Goal: Task Accomplishment & Management: Use online tool/utility

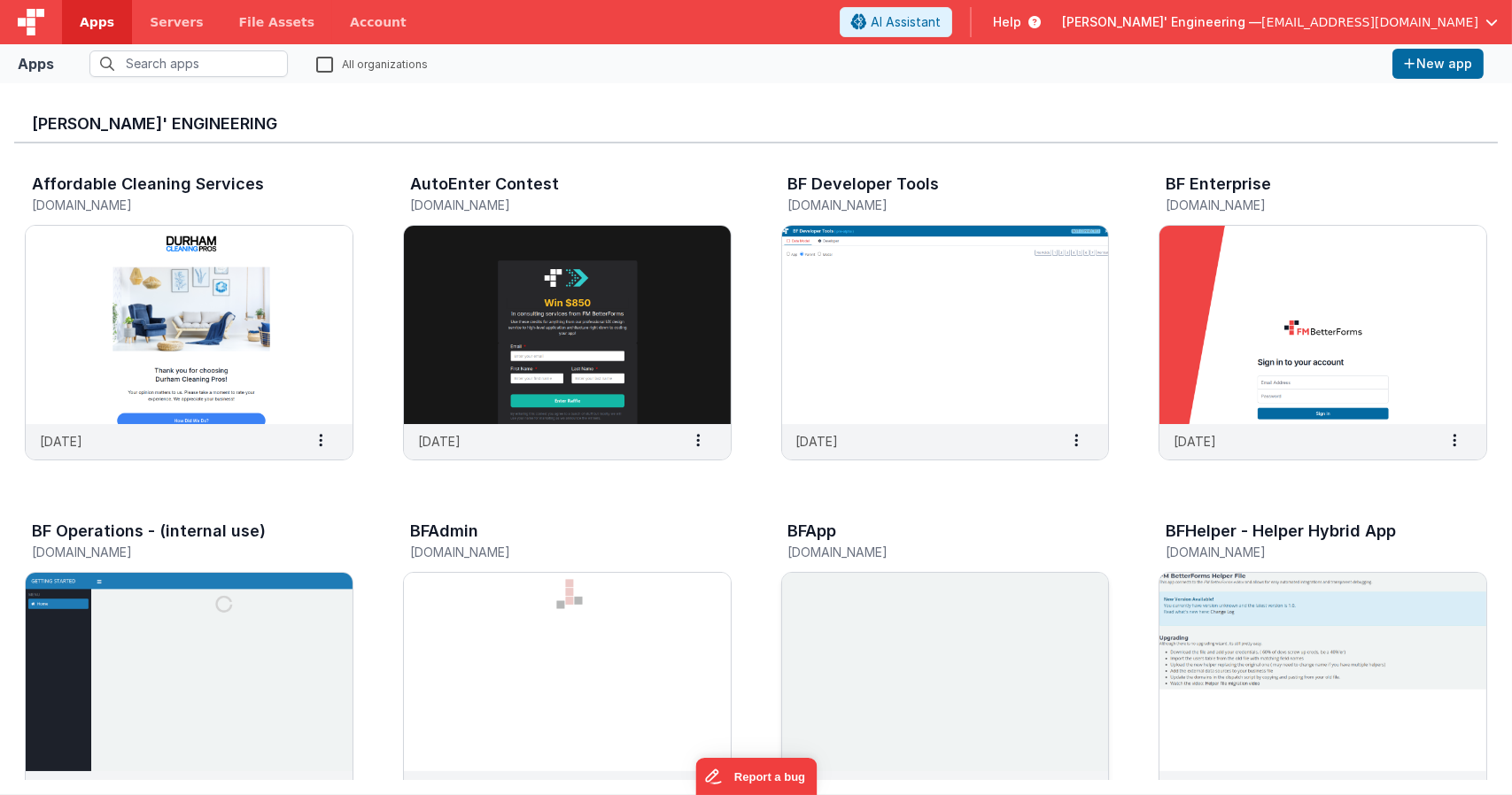
click at [882, 698] on img at bounding box center [945, 672] width 327 height 199
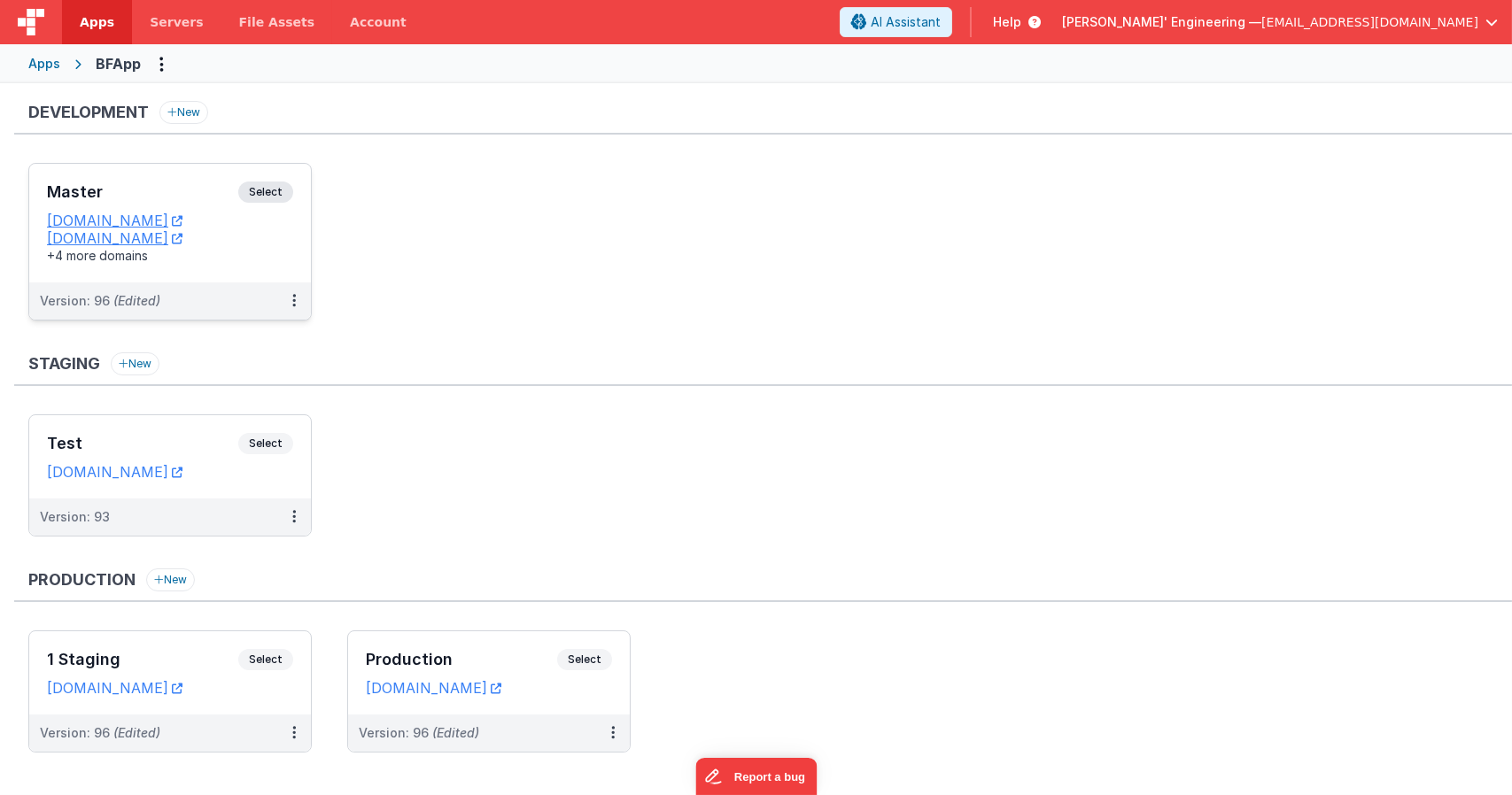
click at [262, 191] on span "Select" at bounding box center [265, 192] width 55 height 22
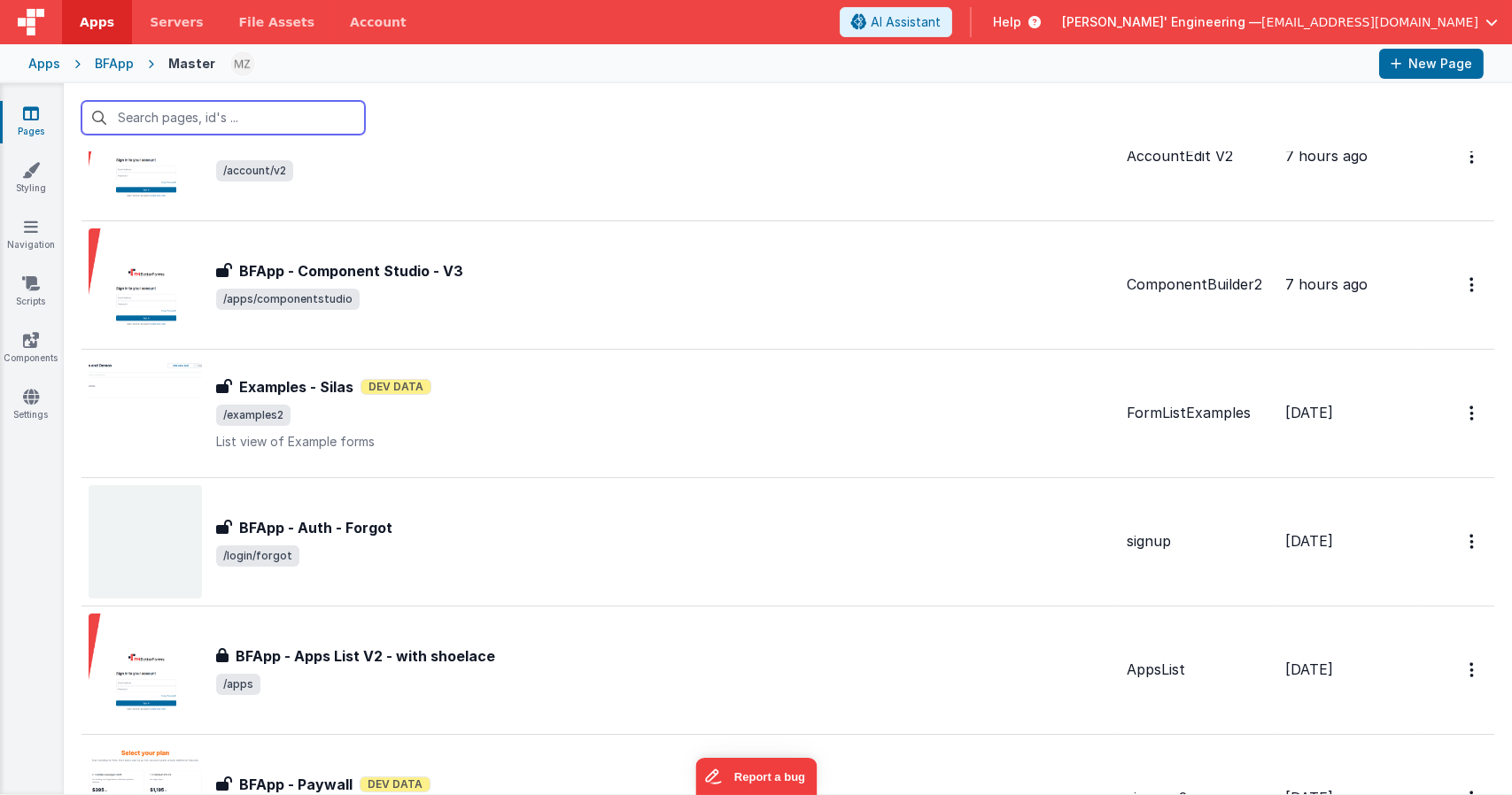
scroll to position [484, 0]
click at [227, 121] on input "text" at bounding box center [223, 117] width 283 height 33
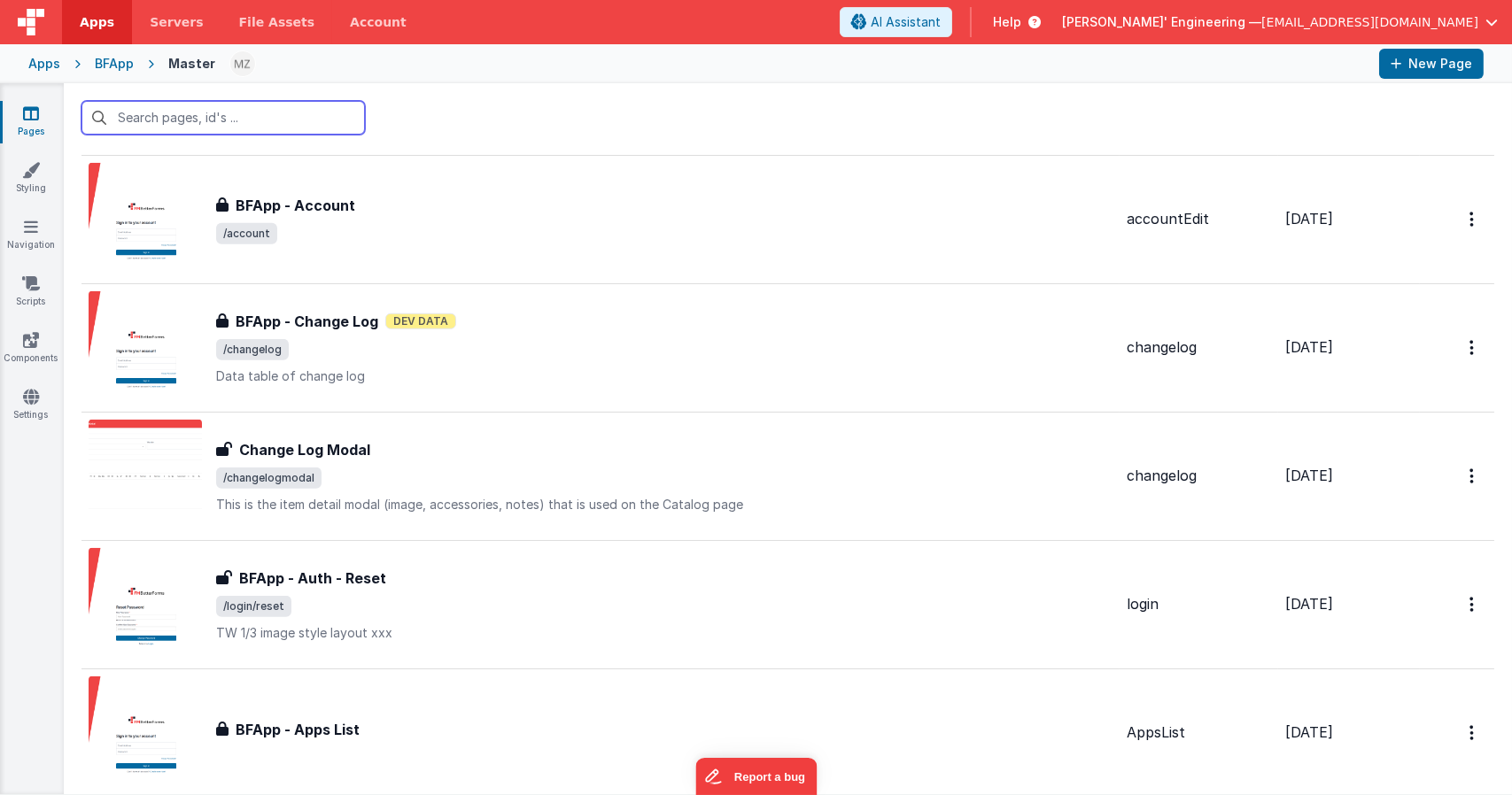
scroll to position [3244, 0]
click at [205, 116] on input "text" at bounding box center [223, 117] width 283 height 33
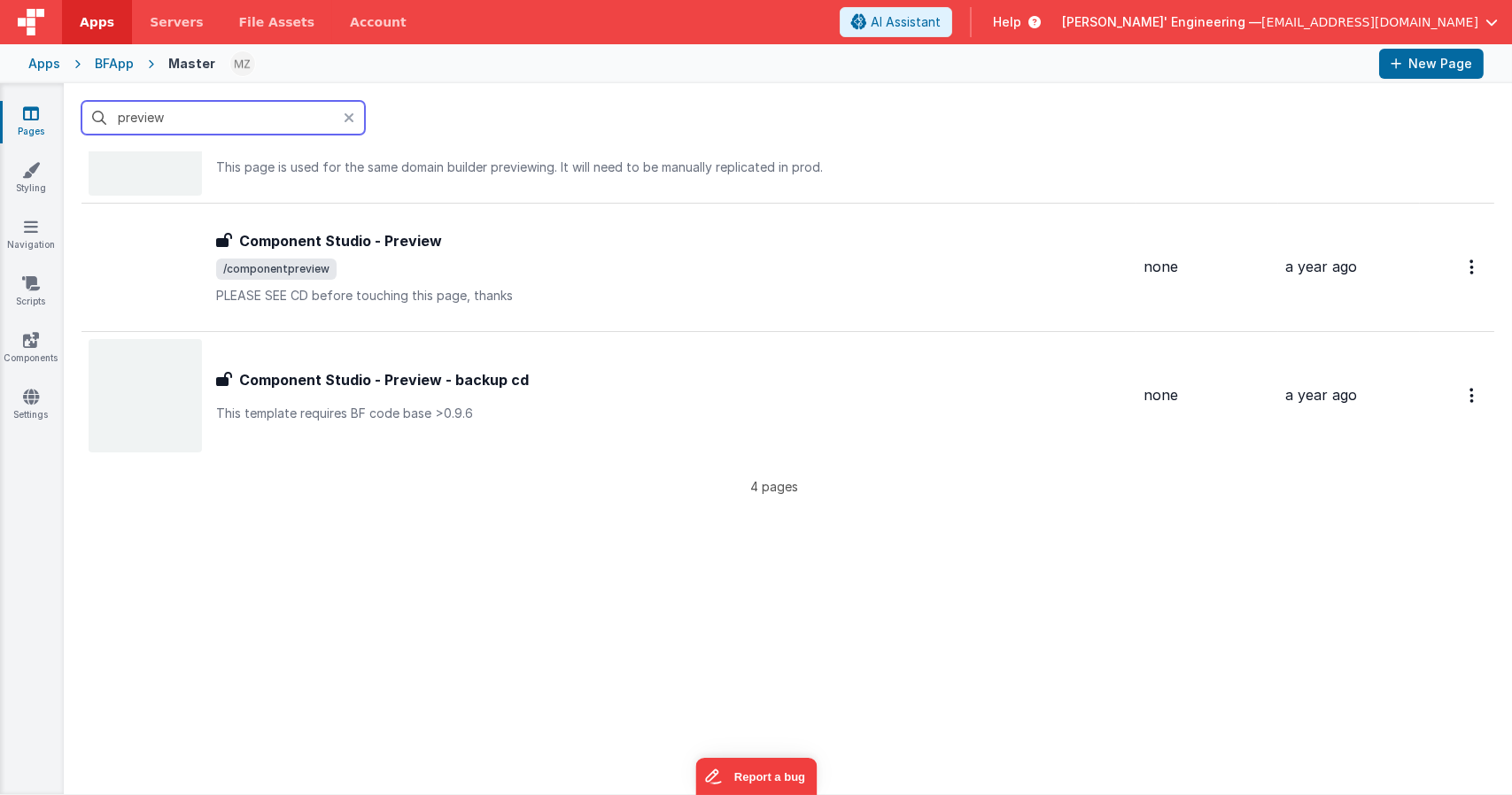
scroll to position [0, 0]
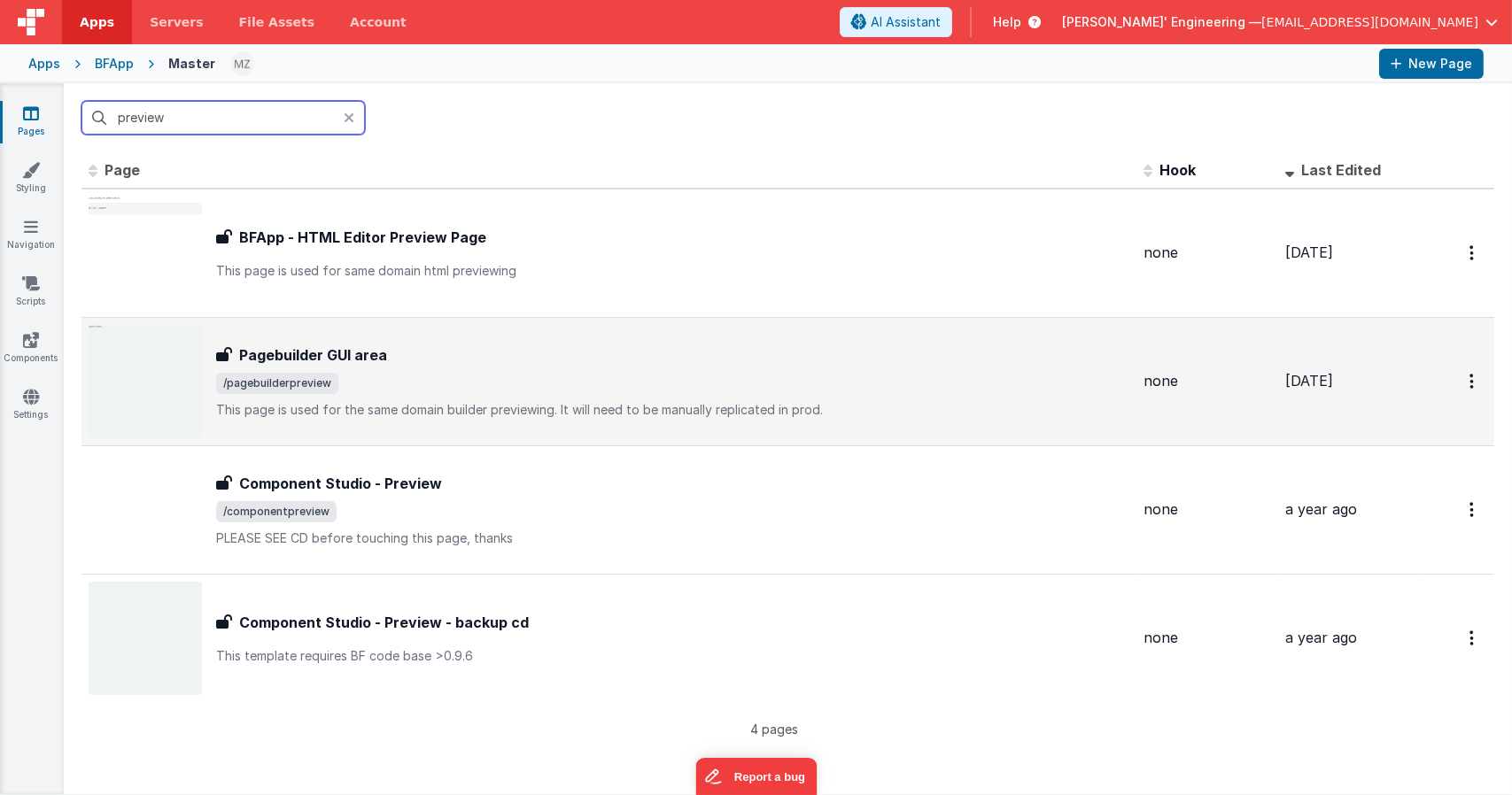
type input "preview"
click at [418, 368] on div "Pagebuilder GUI area Pagebuilder GUI area /pagebuilderpreview This page is used…" at bounding box center [672, 381] width 913 height 75
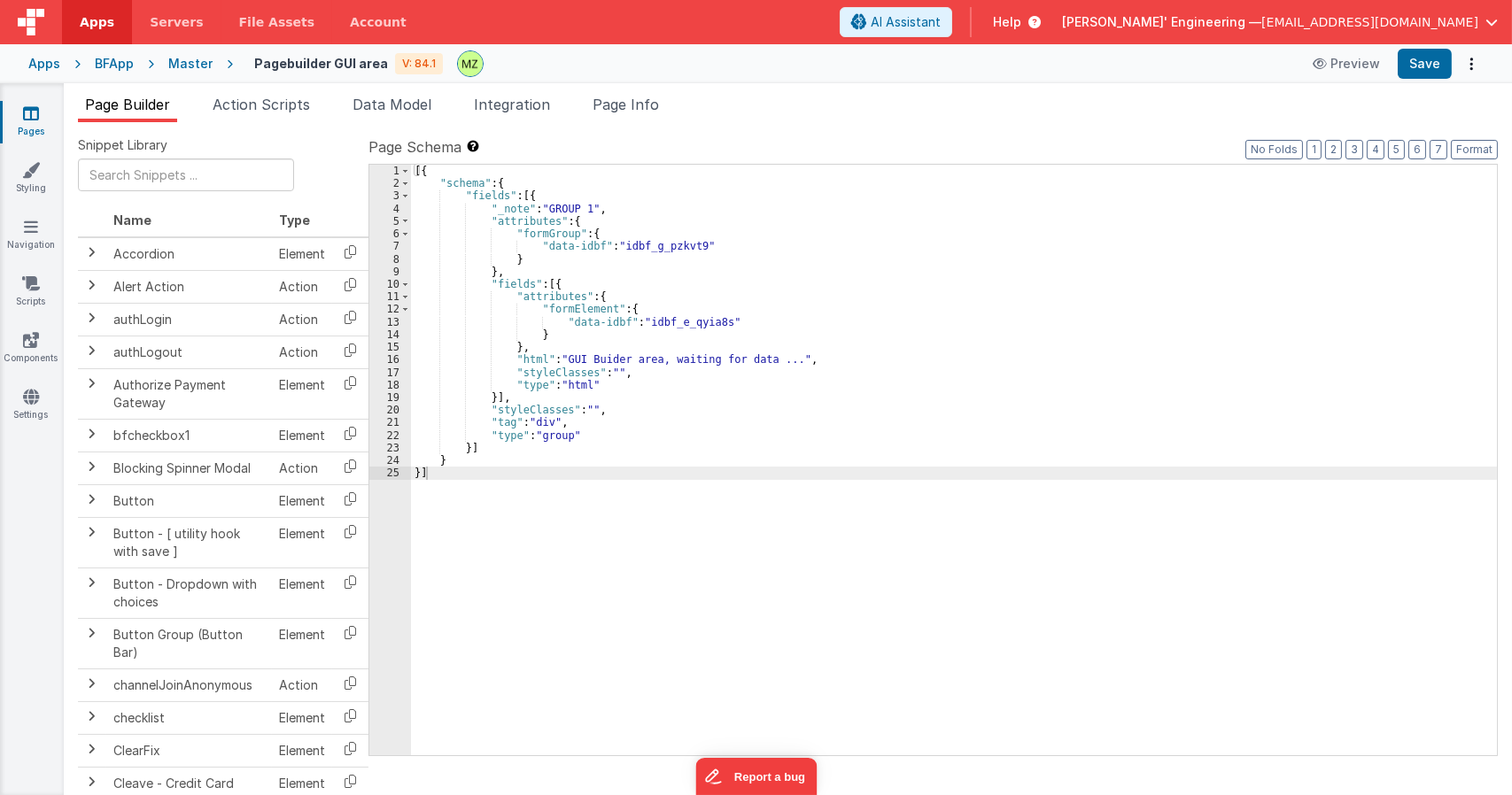
click at [631, 90] on div "Page Builder Action Scripts Data Model Integration Page Info Snippet Library Na…" at bounding box center [788, 440] width 1448 height 712
click at [633, 95] on span "Page Info" at bounding box center [626, 104] width 67 height 18
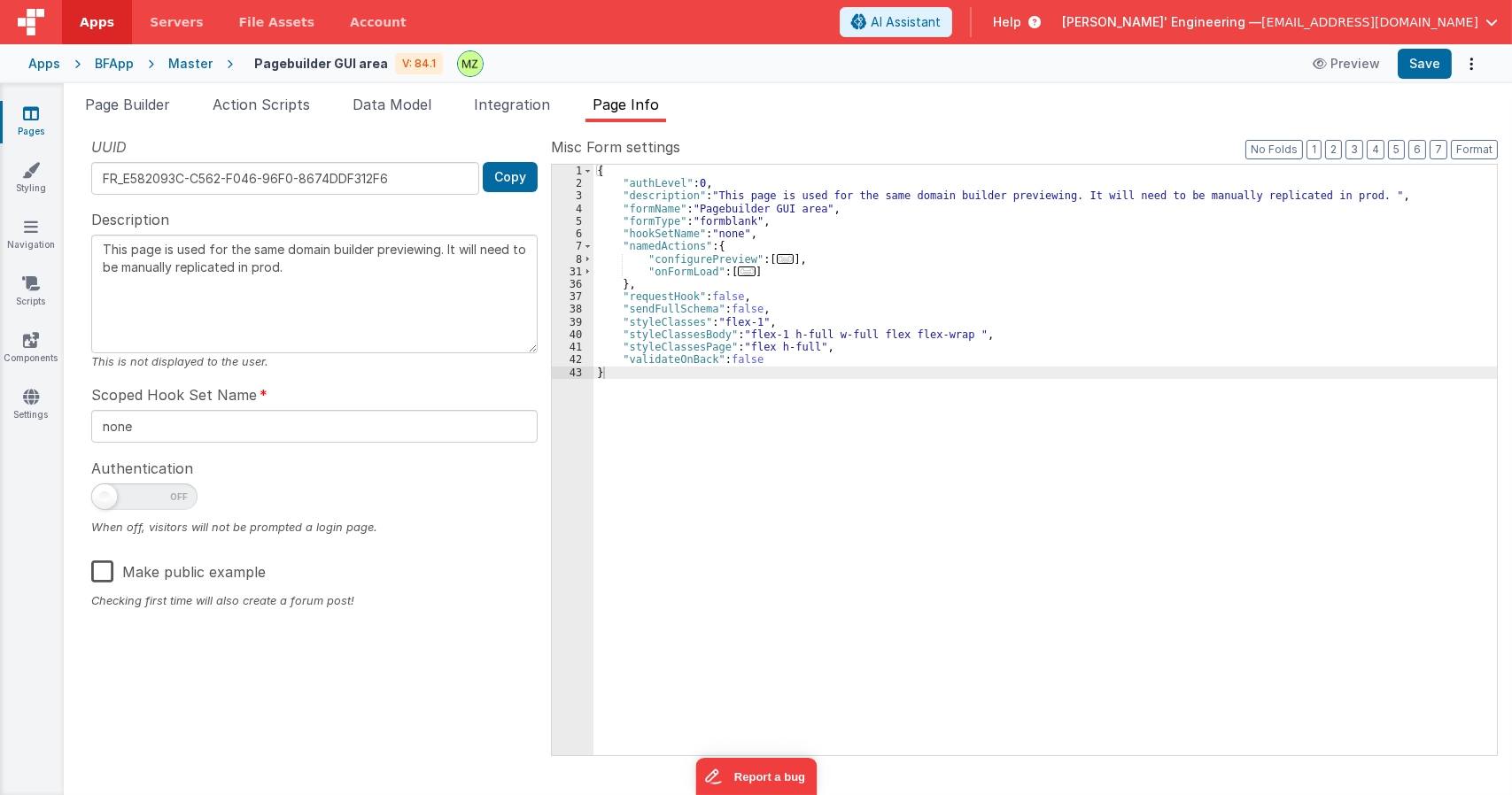
click at [780, 255] on span "..." at bounding box center [786, 259] width 18 height 10
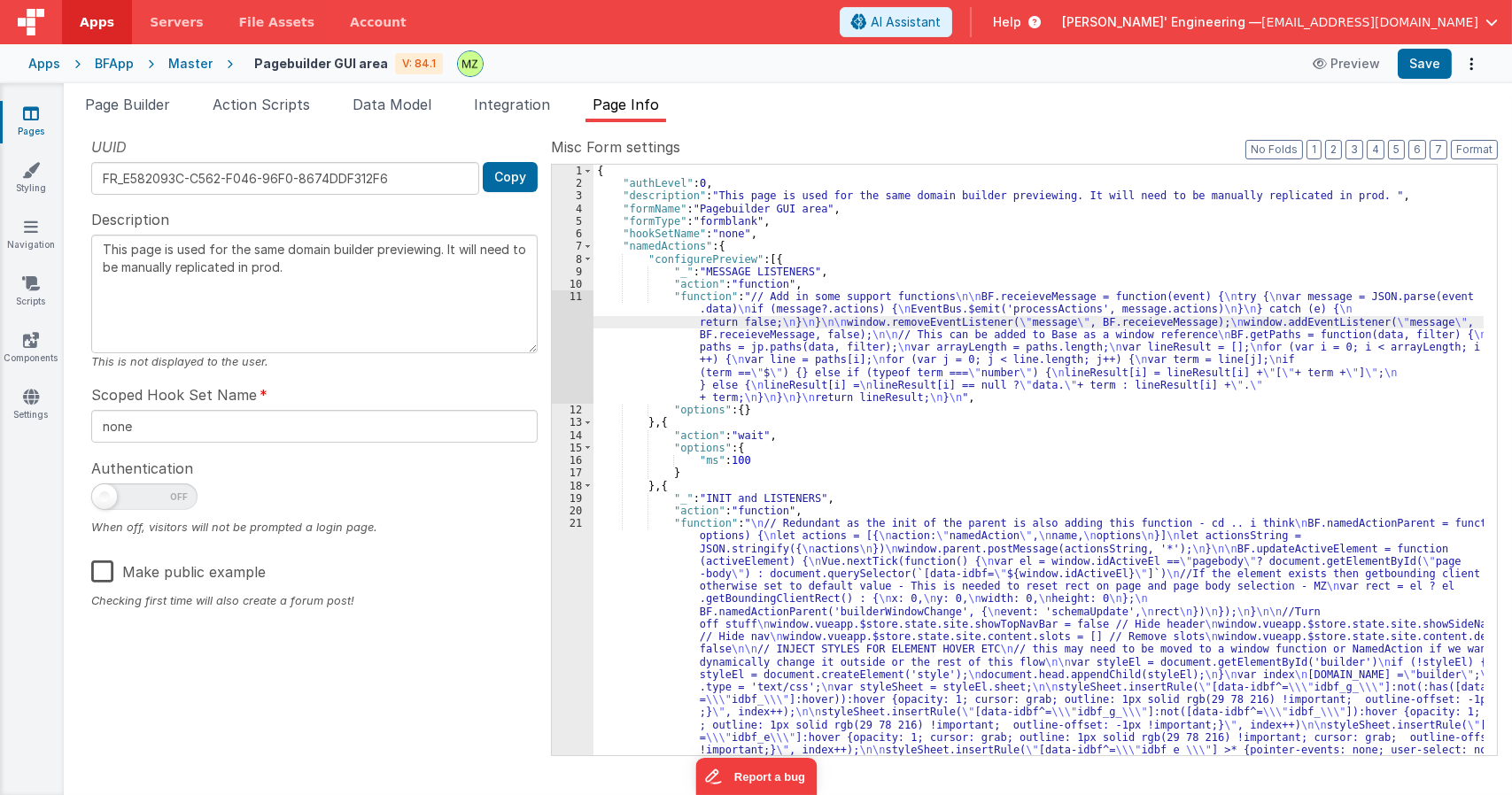
click at [575, 300] on div "11" at bounding box center [573, 347] width 41 height 113
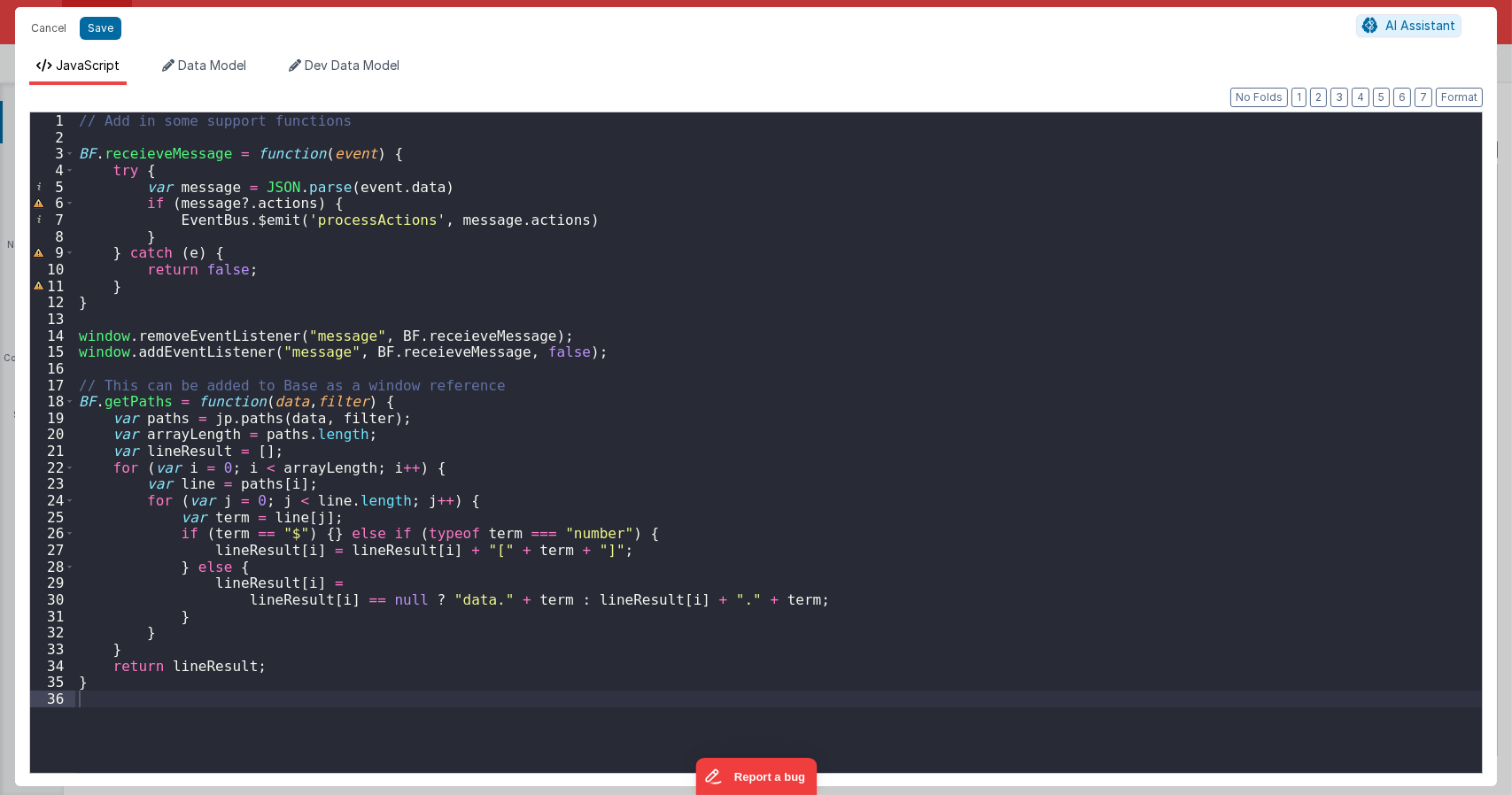
click at [638, 345] on div "// Add in some support functions BF . receieveMessage = function ( event ) { tr…" at bounding box center [779, 461] width 1407 height 699
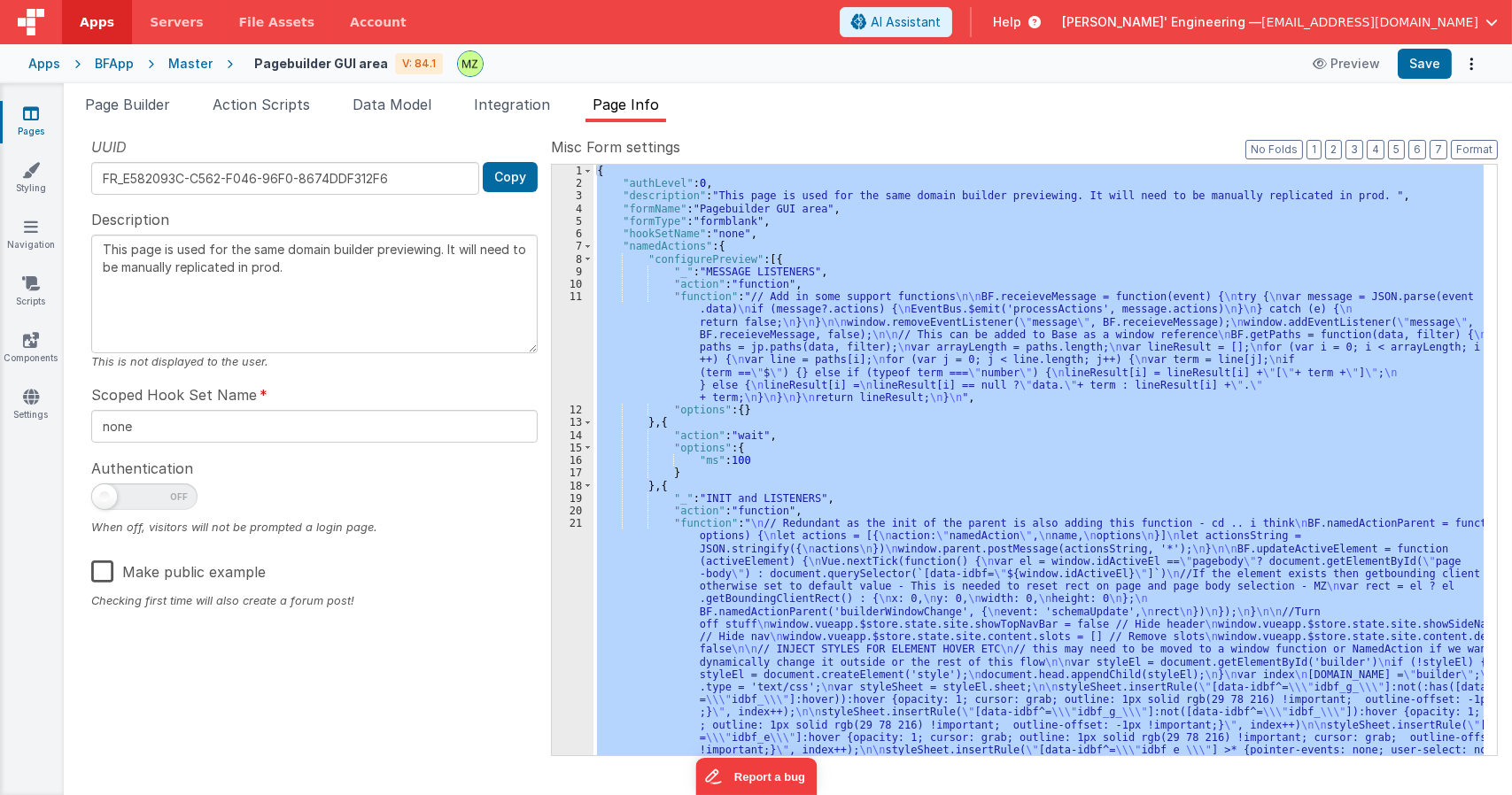
click at [837, 386] on div "{ "authLevel" : 0 , "description" : "This page is used for the same domain buil…" at bounding box center [1039, 460] width 890 height 591
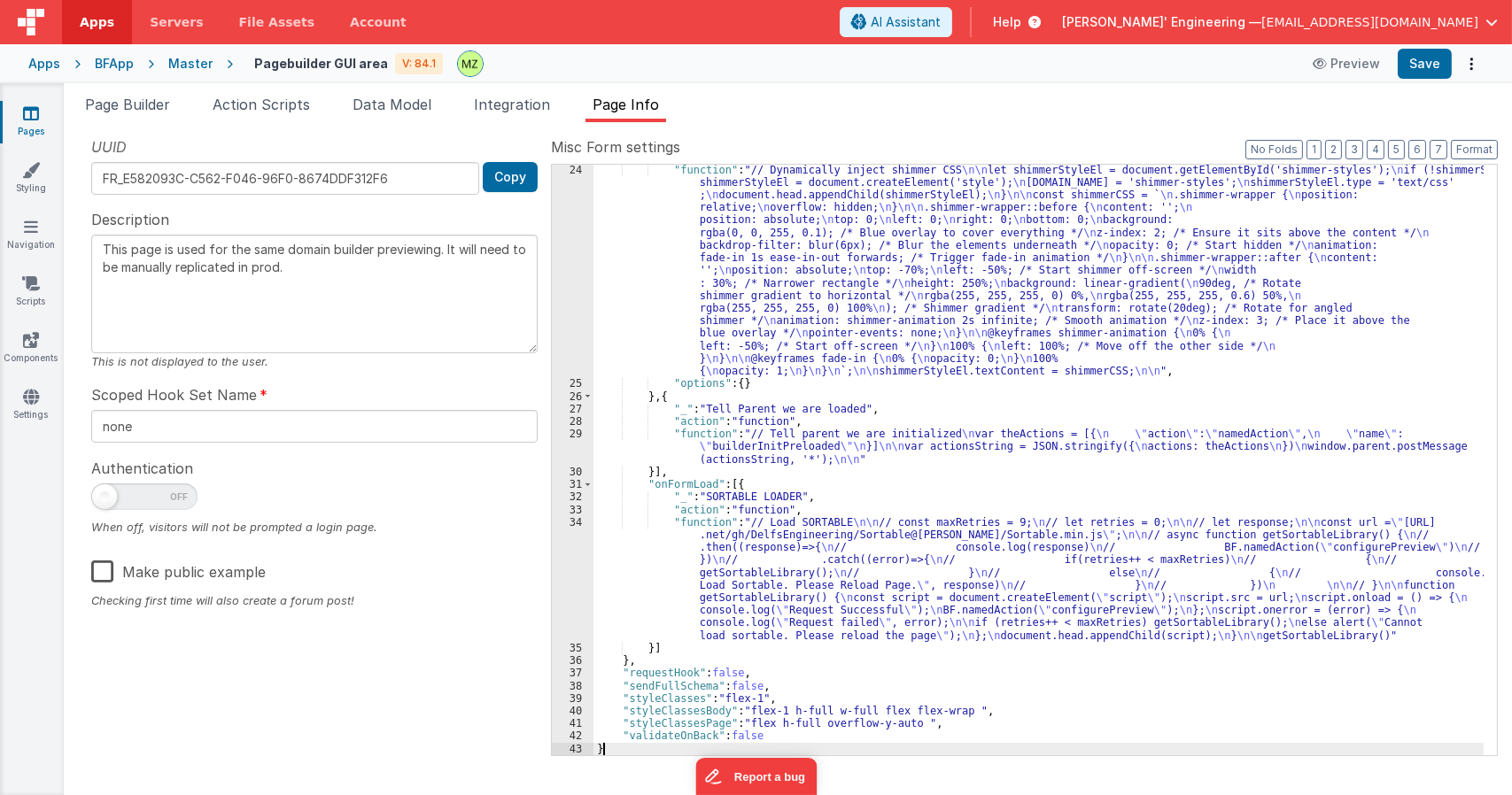
scroll to position [1738, 0]
click at [822, 475] on div ""function" : "// Dynamically inject shimmer CSS \n\n let shimmerStyleEl = docum…" at bounding box center [1039, 572] width 890 height 817
click at [146, 113] on li "Page Builder" at bounding box center [128, 108] width 99 height 29
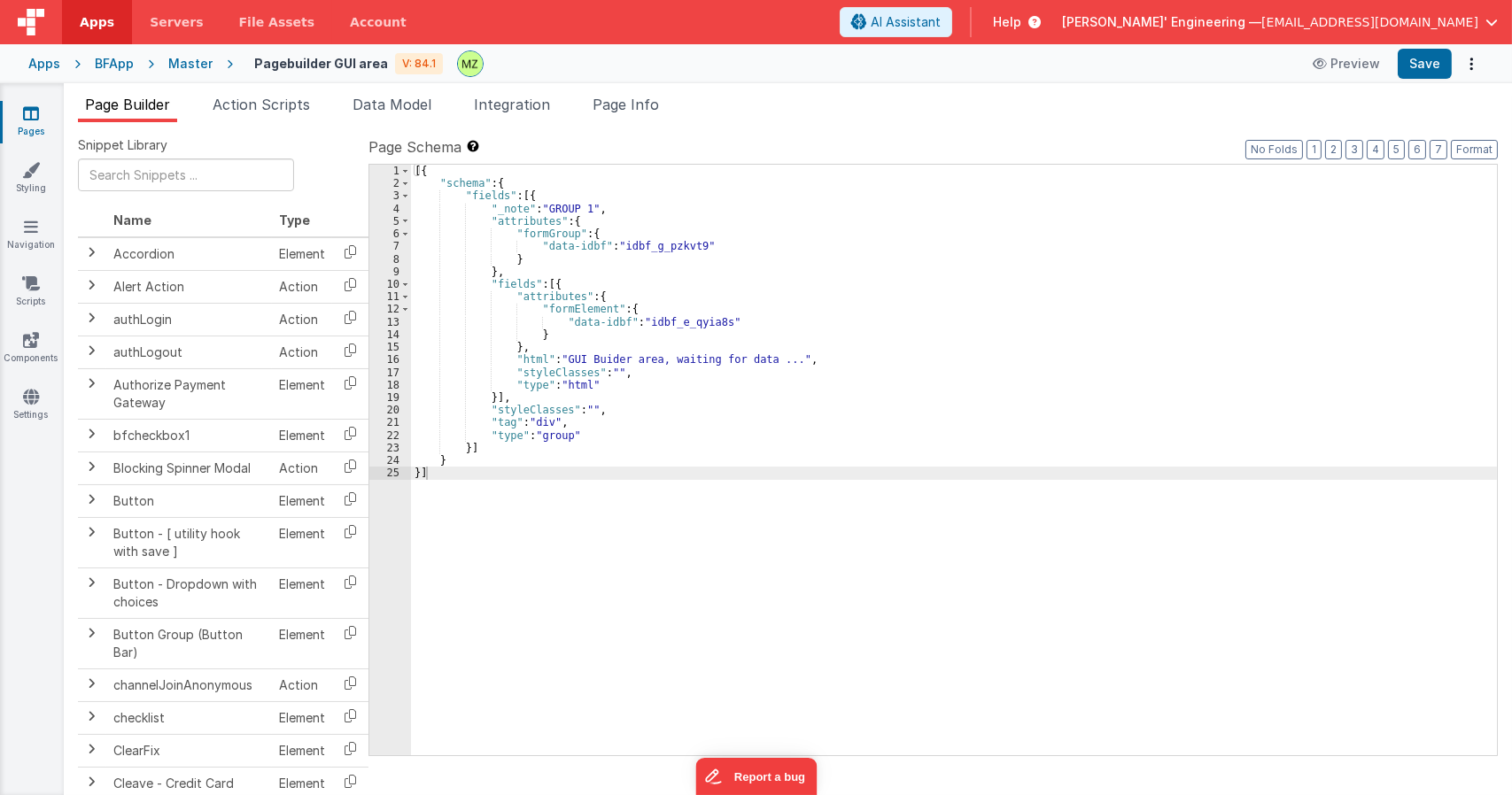
click at [697, 241] on div "[{ "schema" : { "fields" : [{ "_note" : "GROUP 1" , "attributes" : { "formGroup…" at bounding box center [953, 472] width 1086 height 615
click at [647, 110] on span "Page Info" at bounding box center [626, 104] width 67 height 18
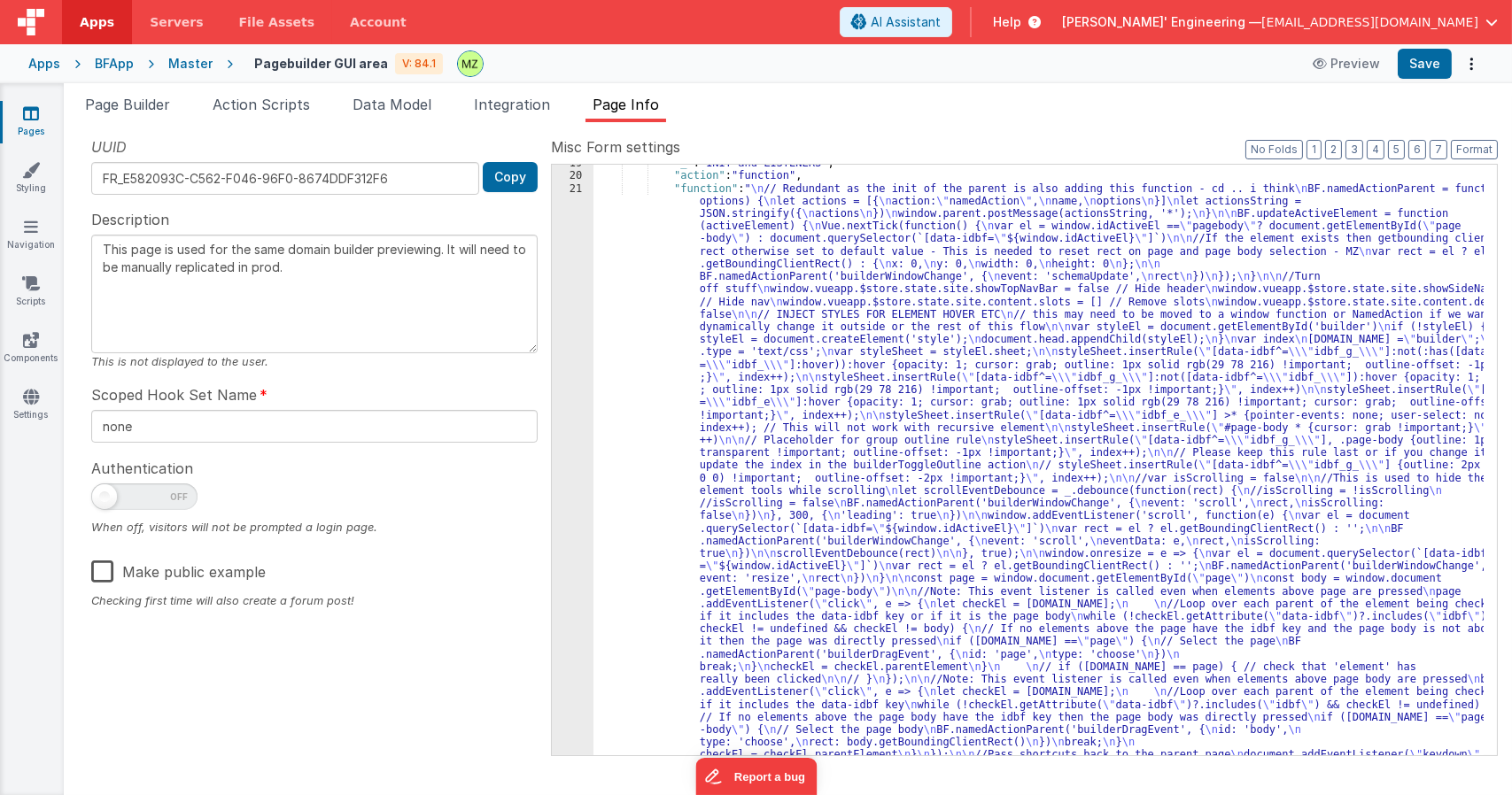
scroll to position [0, 0]
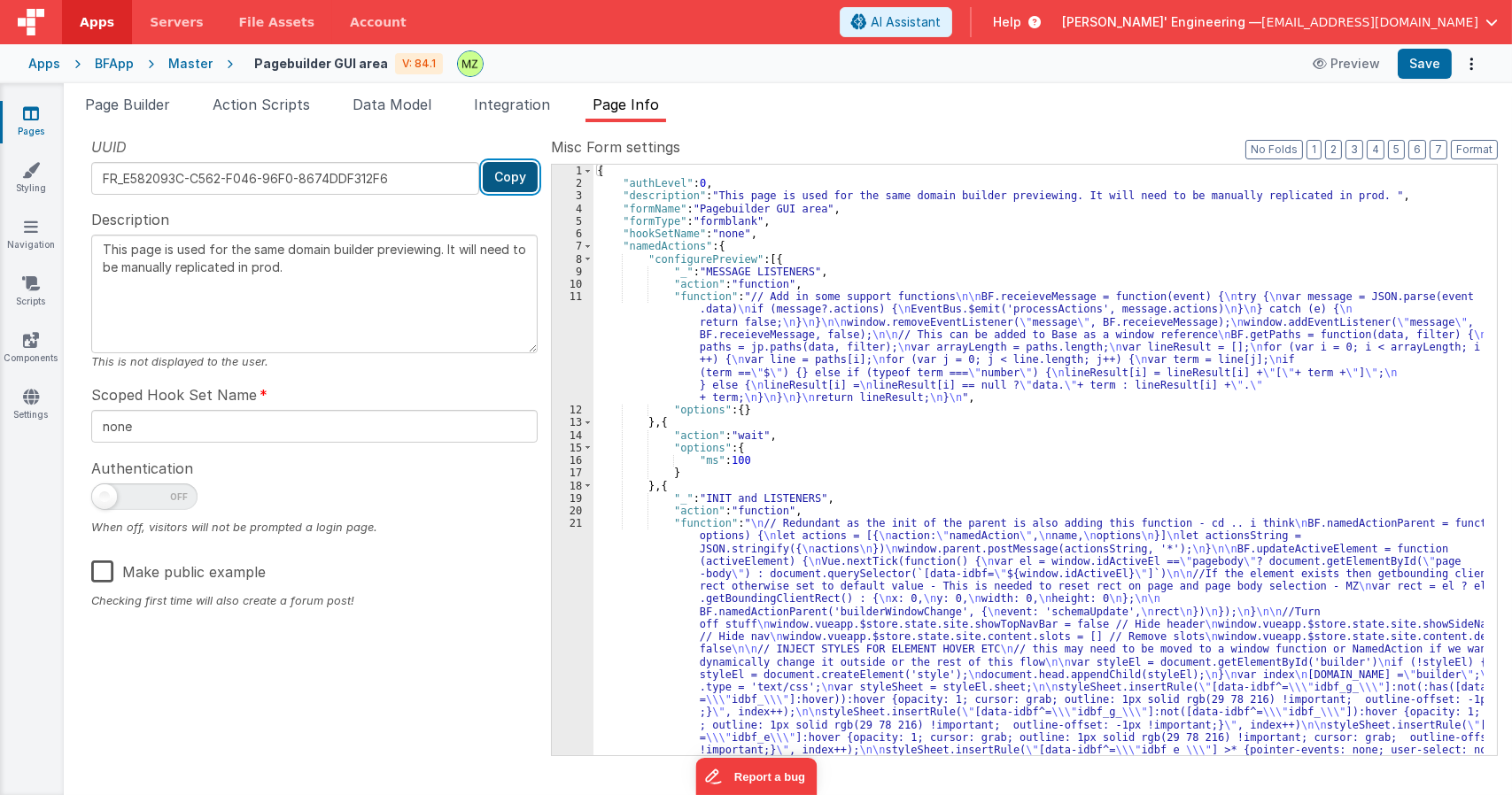
click at [512, 184] on button "Copy" at bounding box center [510, 176] width 55 height 30
click at [117, 64] on div "BFApp" at bounding box center [113, 64] width 39 height 18
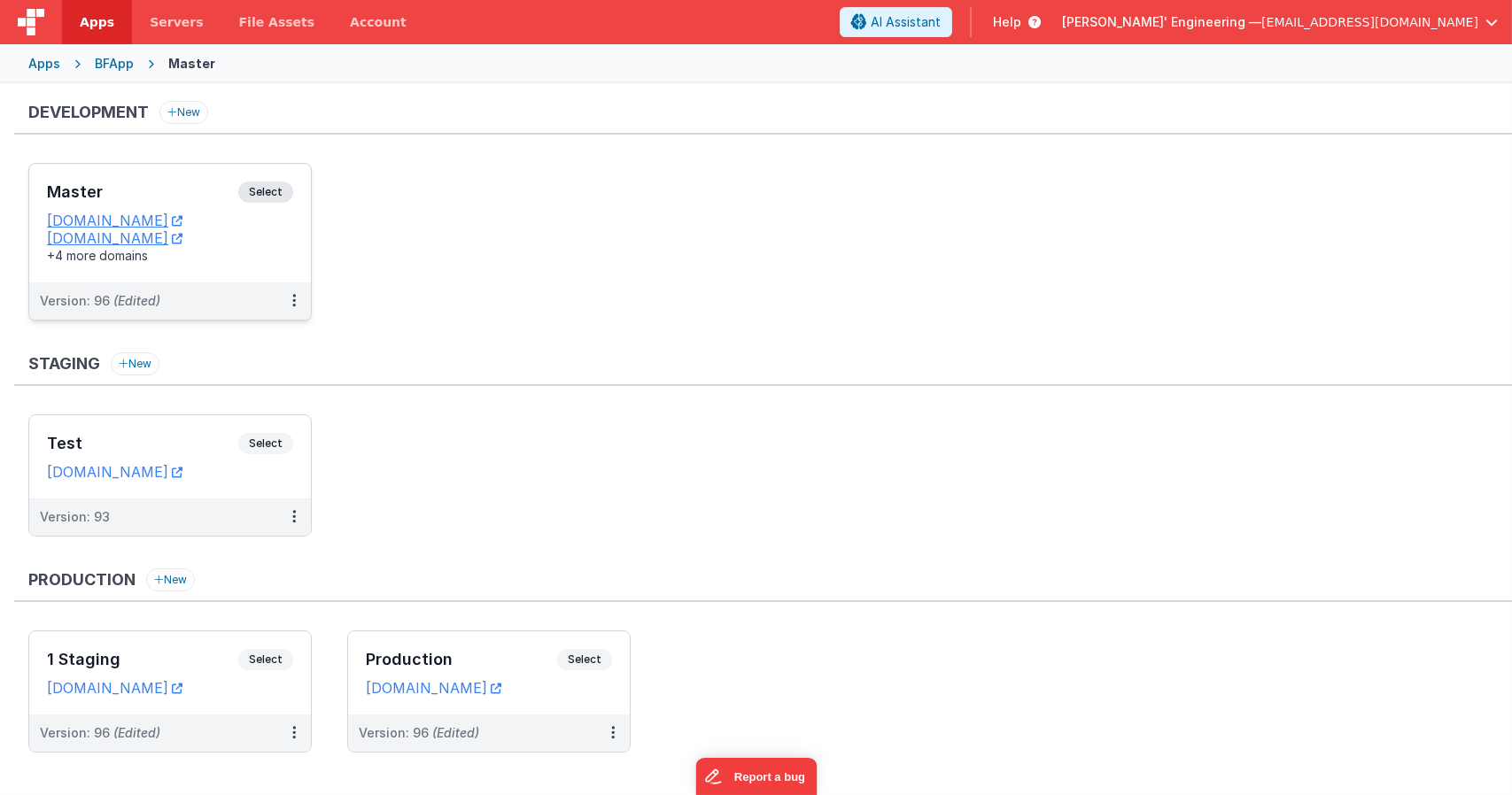
click at [287, 187] on span "Select" at bounding box center [265, 192] width 55 height 22
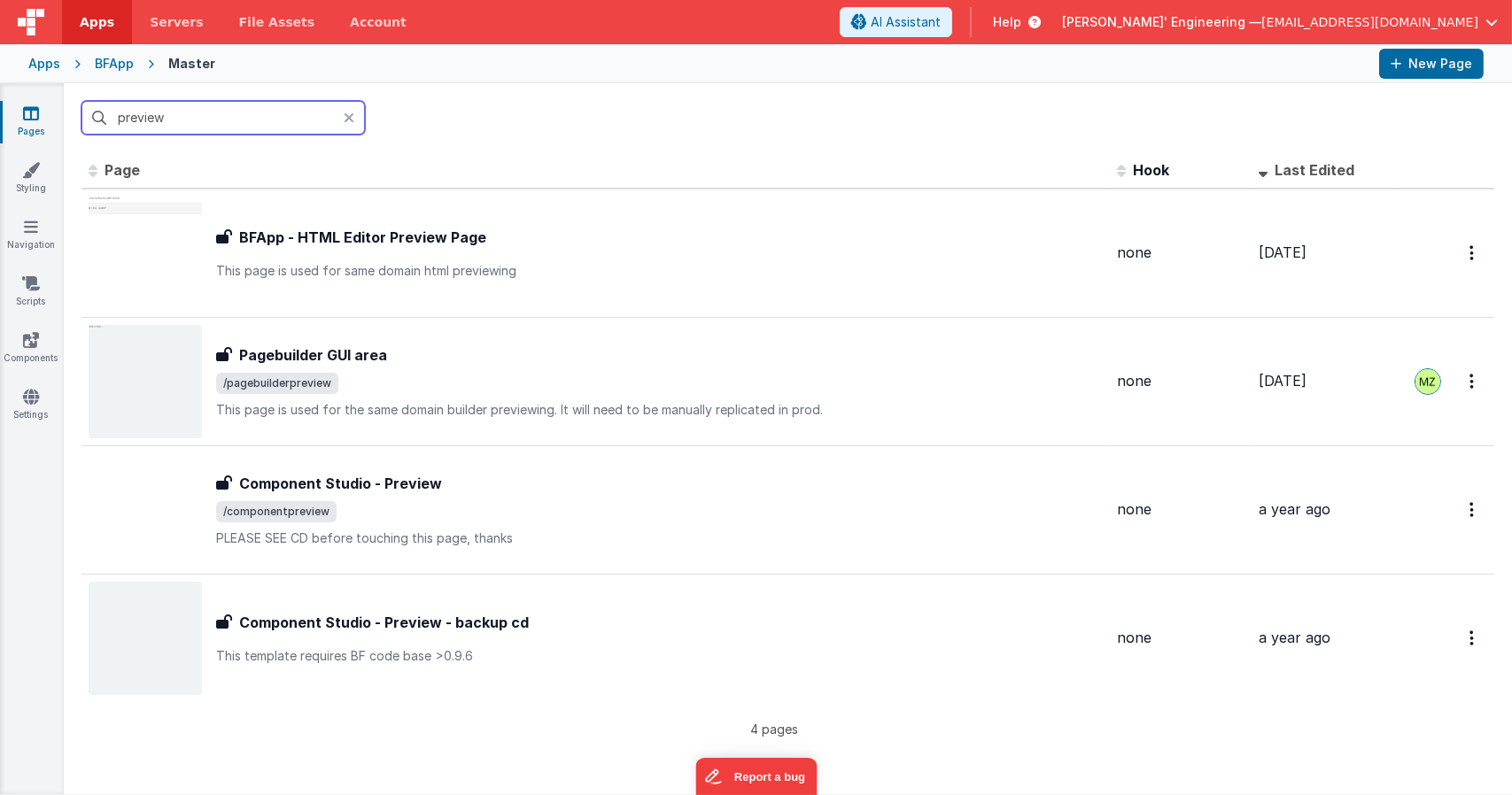
click at [253, 115] on input "preview" at bounding box center [223, 117] width 283 height 33
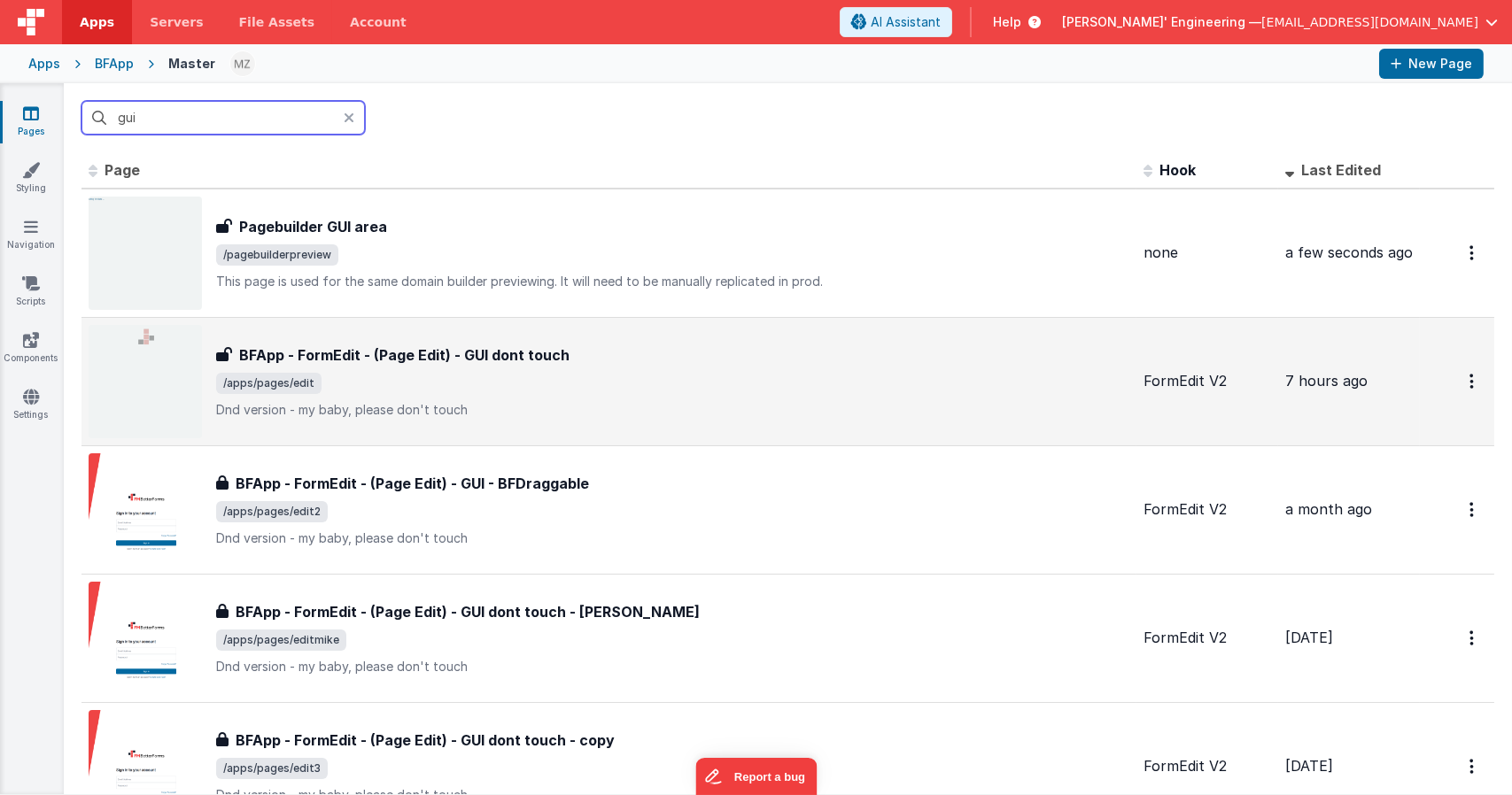
type input "gui"
click at [464, 368] on div "BFApp - FormEdit - (Page Edit) - GUI dont touch BFApp - FormEdit - (Page Edit) …" at bounding box center [672, 381] width 913 height 75
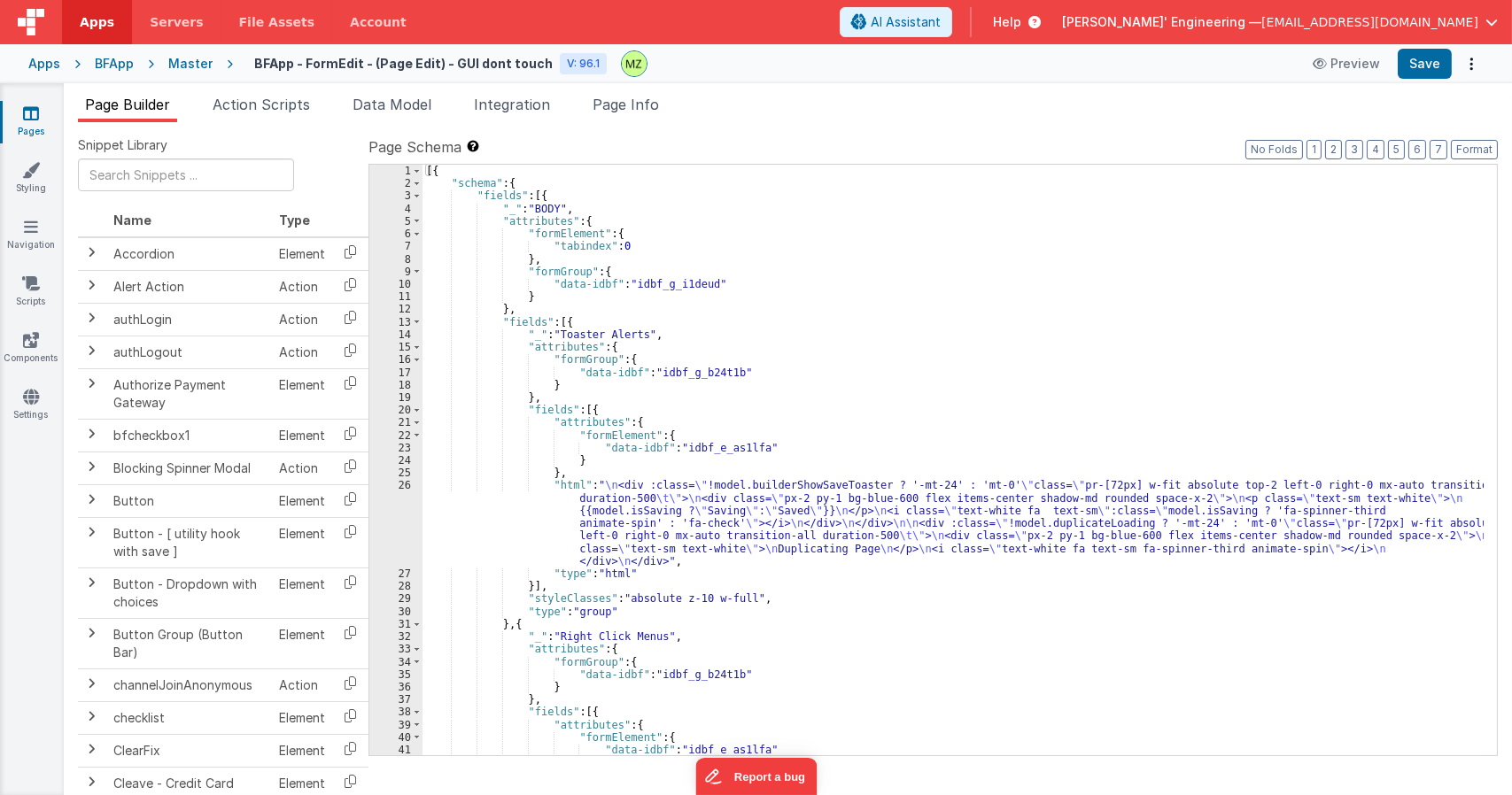
click at [631, 99] on span "Page Info" at bounding box center [626, 104] width 67 height 18
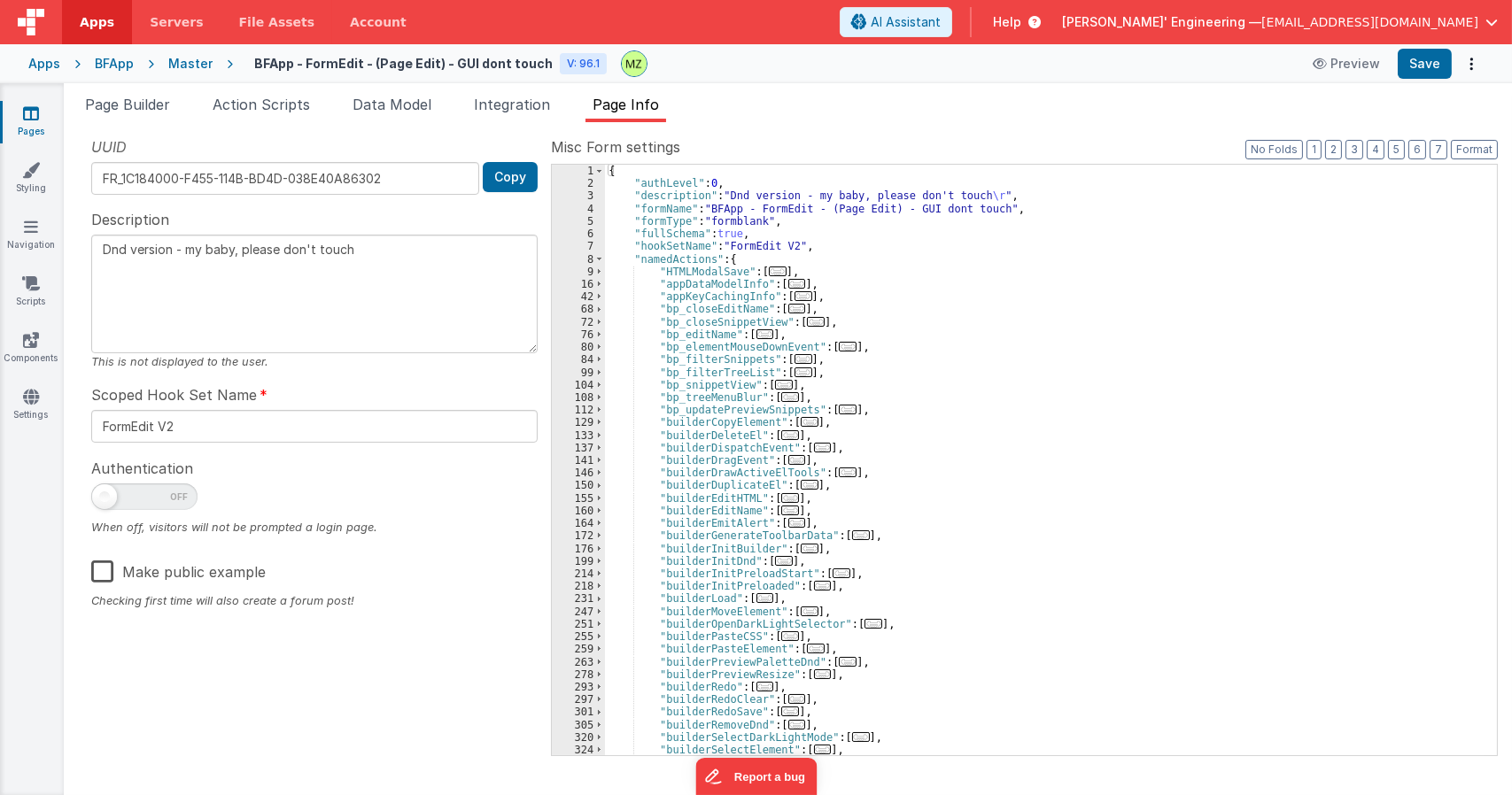
click at [824, 544] on div "{ "authLevel" : 0 , "description" : "Dnd version - my baby, please don't touch …" at bounding box center [1044, 472] width 879 height 615
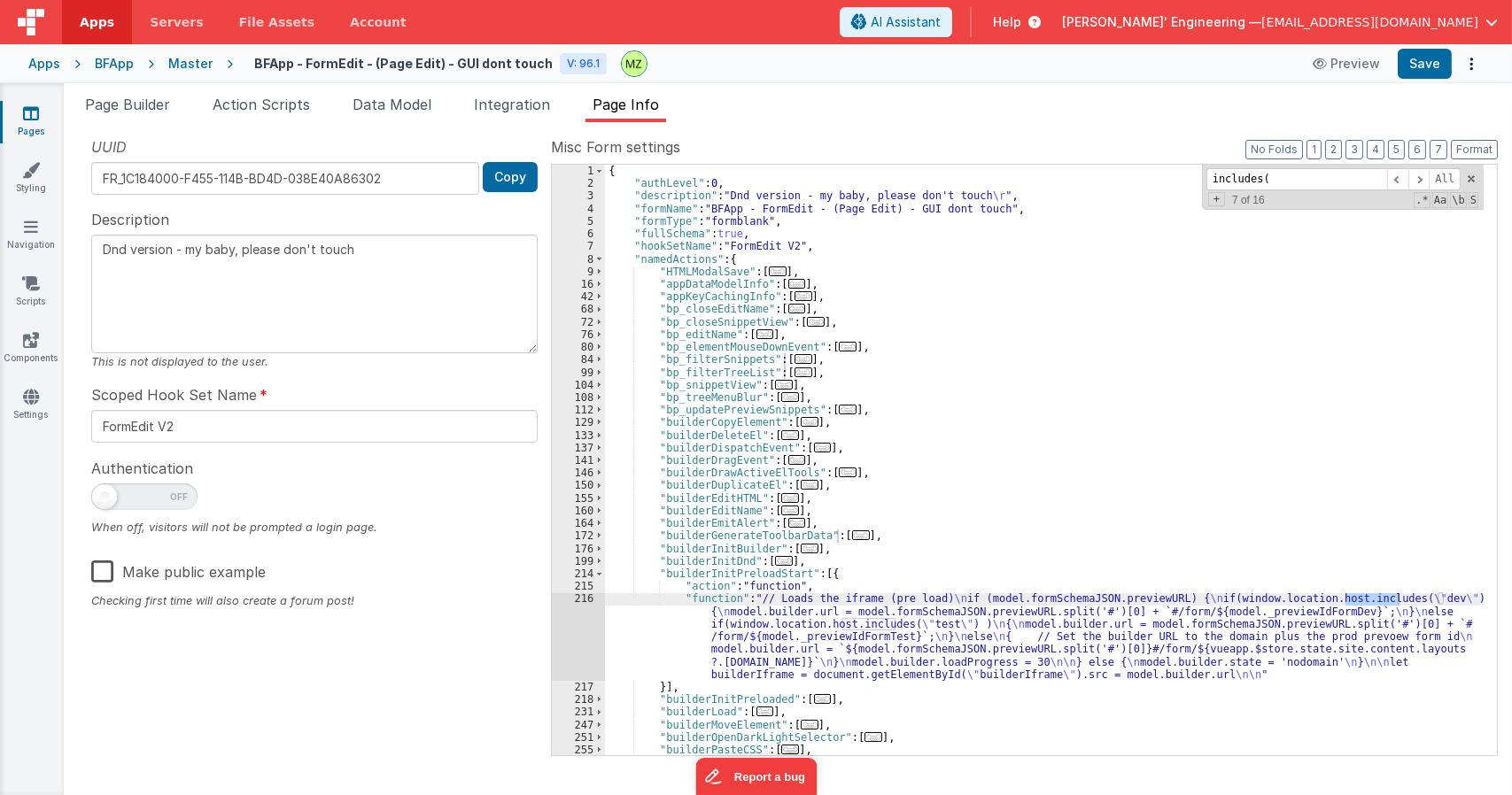
type input "includes("
click at [799, 665] on div "{ "authLevel" : 0 , "description" : "Dnd version - my baby, please don't touch …" at bounding box center [1044, 472] width 879 height 615
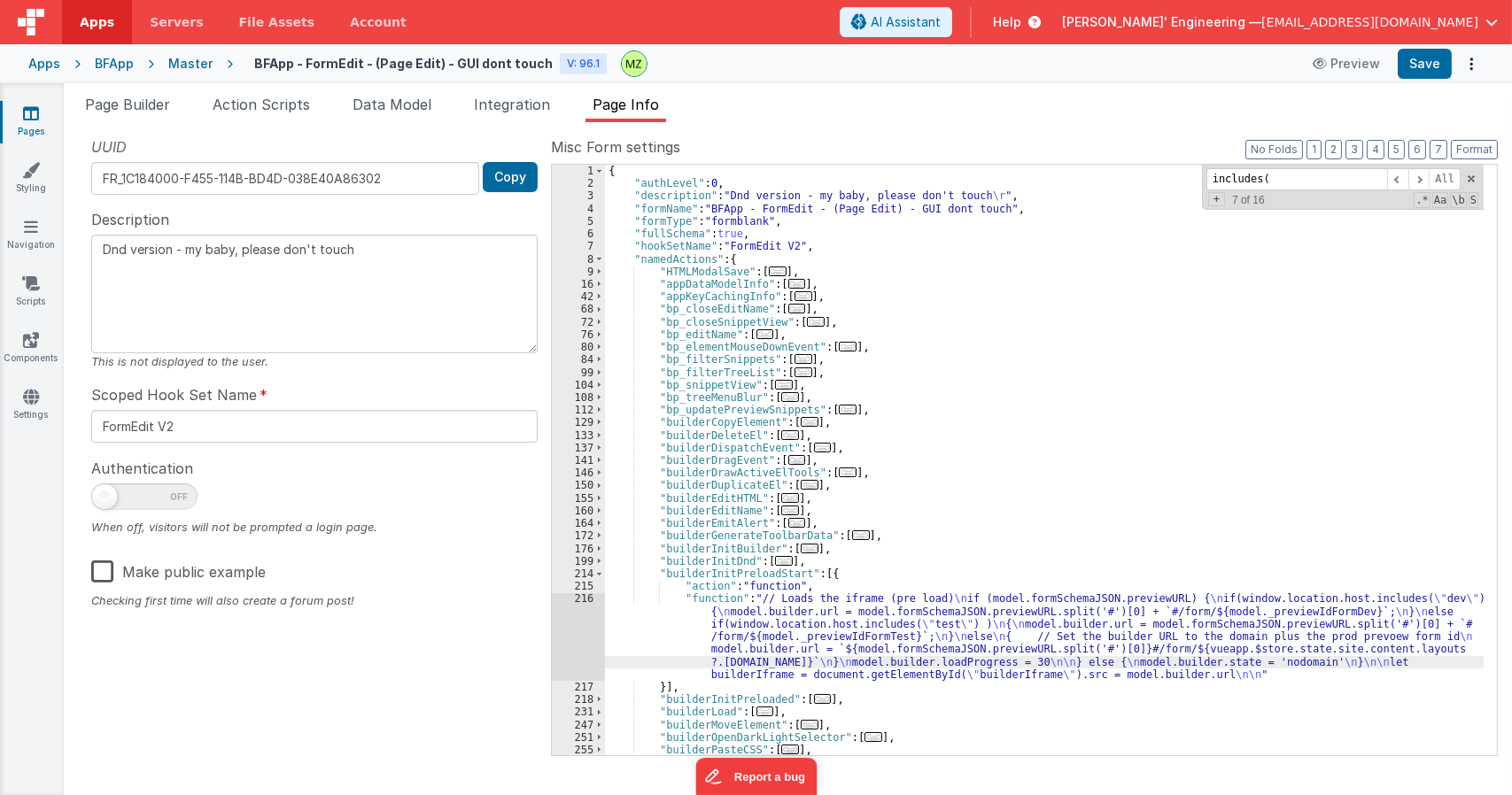
click at [593, 602] on div "216" at bounding box center [578, 637] width 53 height 88
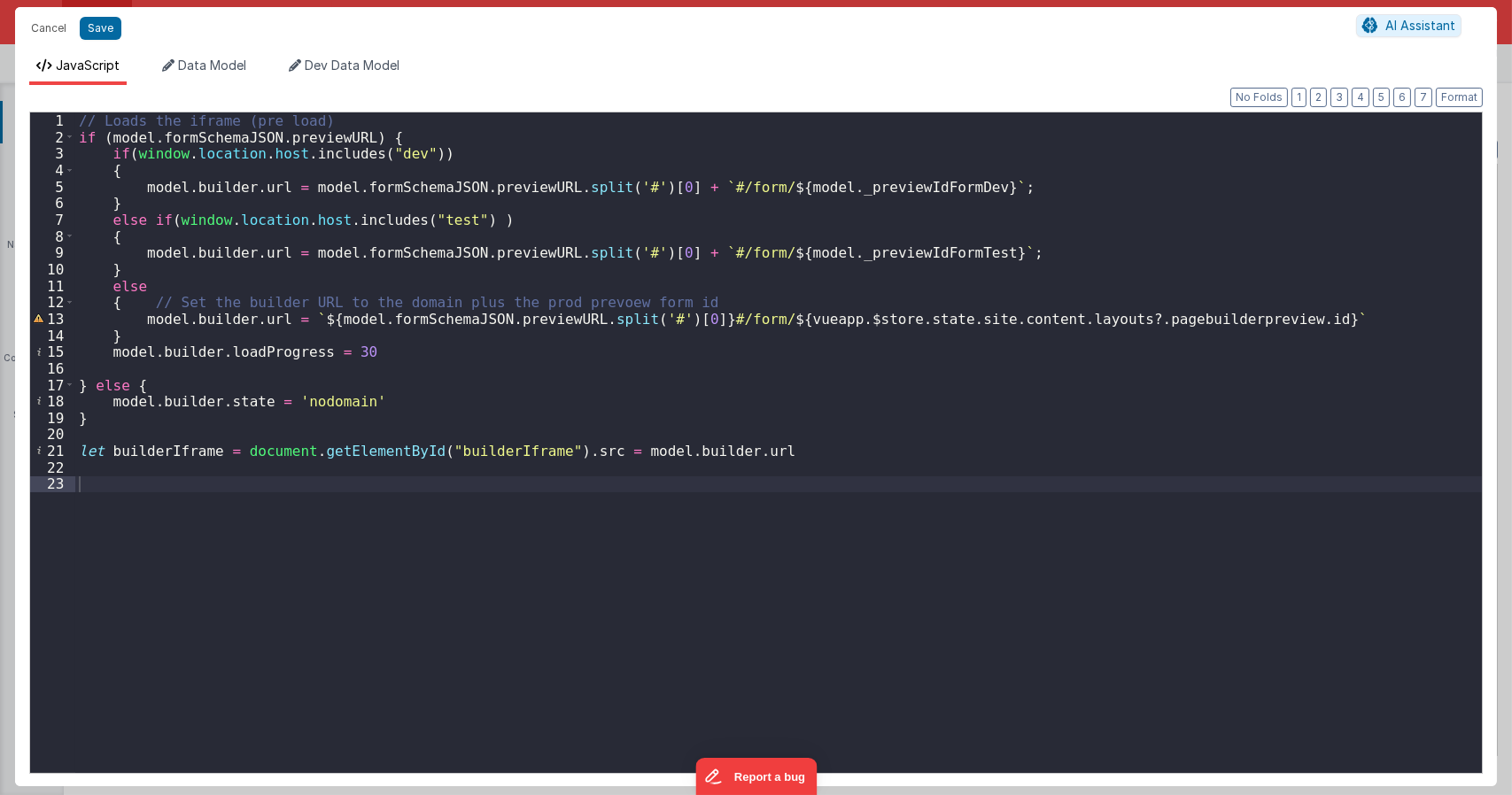
type textarea "Dnd version - my baby, please don't touch"
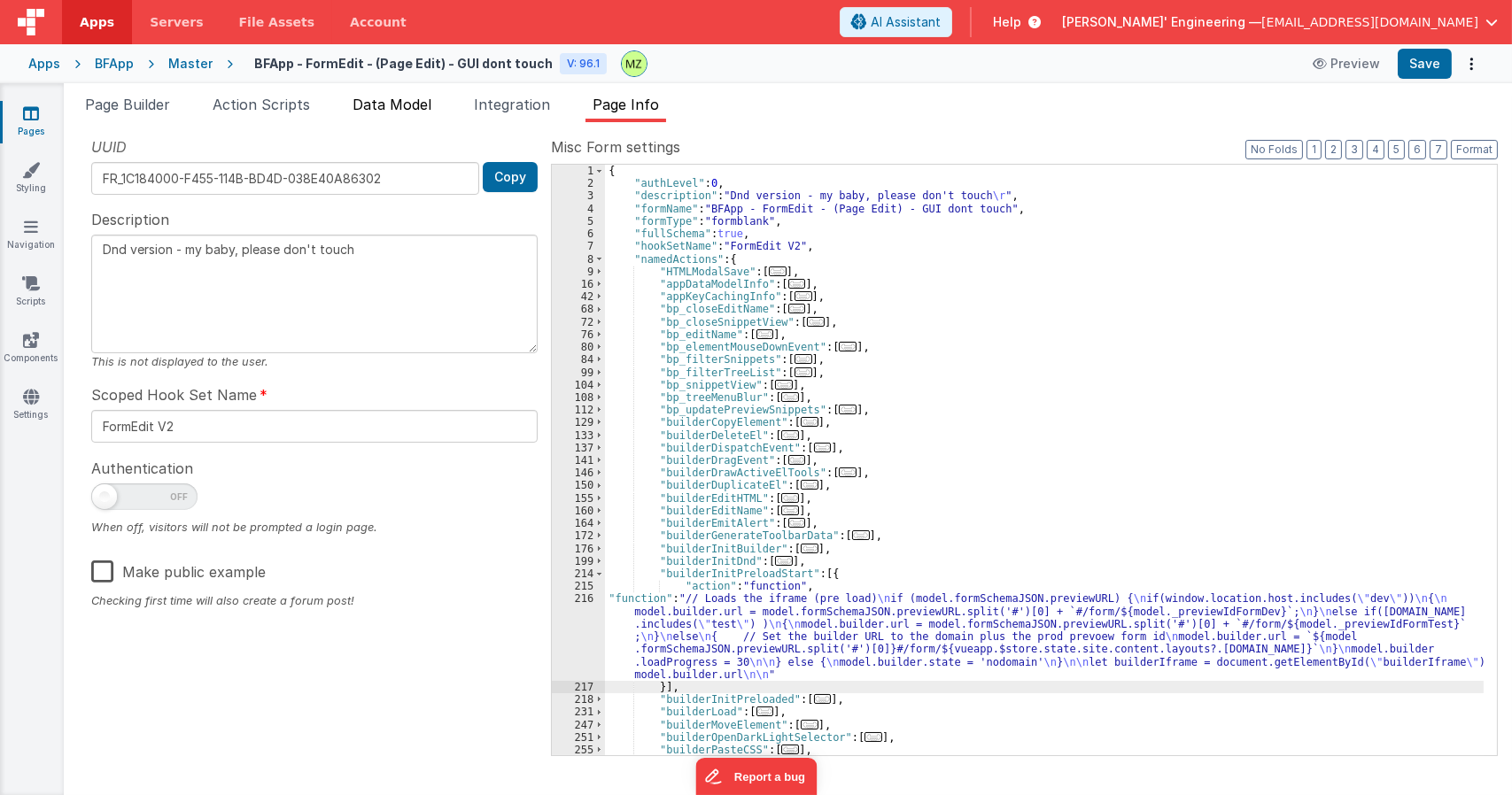
click at [393, 109] on span "Data Model" at bounding box center [392, 104] width 79 height 18
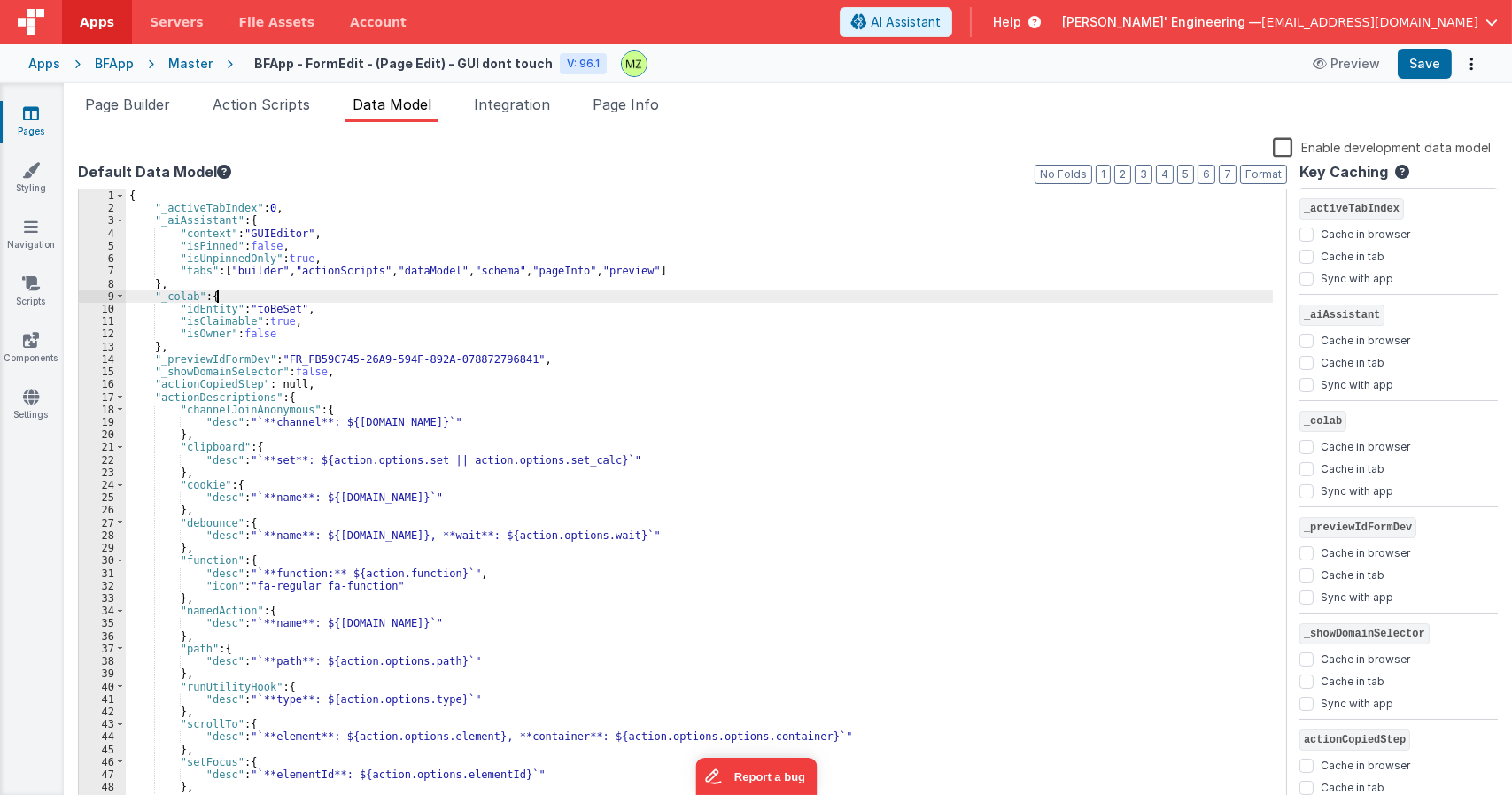
click at [479, 300] on div "{ "_activeTabIndex" : 0 , "_aiAssistant" : { "context" : "GUIEditor" , "isPinne…" at bounding box center [699, 513] width 1147 height 646
drag, startPoint x: 508, startPoint y: 359, endPoint x: 283, endPoint y: 357, distance: 225.0
click at [283, 357] on div "{ "_activeTabIndex" : 0 , "_aiAssistant" : { "context" : "GUIEditor" , "isPinne…" at bounding box center [699, 513] width 1147 height 646
click at [391, 362] on div "{ "_activeTabIndex" : 0 , "_aiAssistant" : { "context" : "GUIEditor" , "isPinne…" at bounding box center [699, 500] width 1147 height 621
click at [429, 357] on div "{ "_activeTabIndex" : 0 , "_aiAssistant" : { "context" : "GUIEditor" , "isPinne…" at bounding box center [699, 513] width 1147 height 646
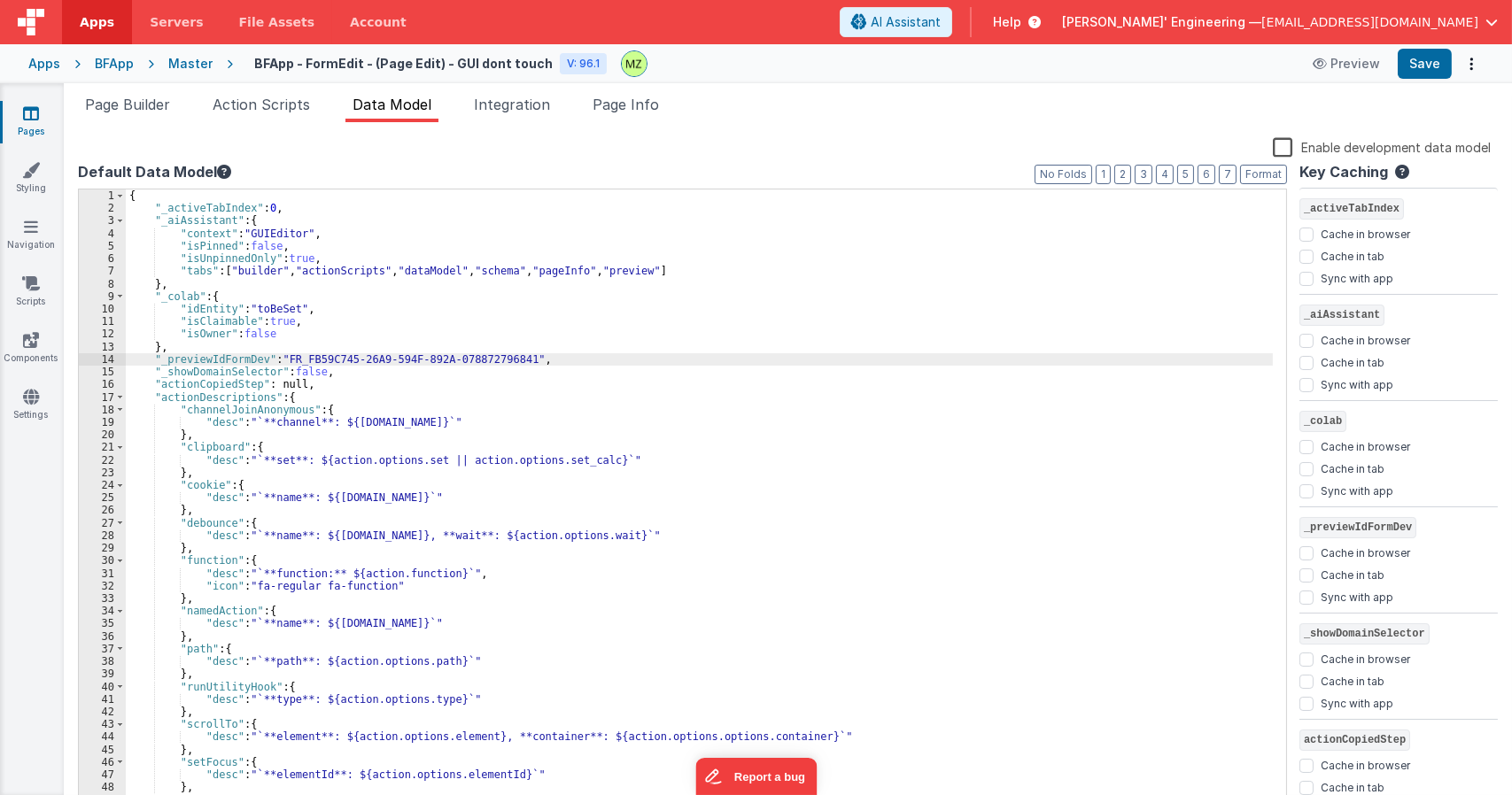
click at [429, 357] on div "{ "_activeTabIndex" : 0 , "_aiAssistant" : { "context" : "GUIEditor" , "isPinne…" at bounding box center [699, 513] width 1147 height 646
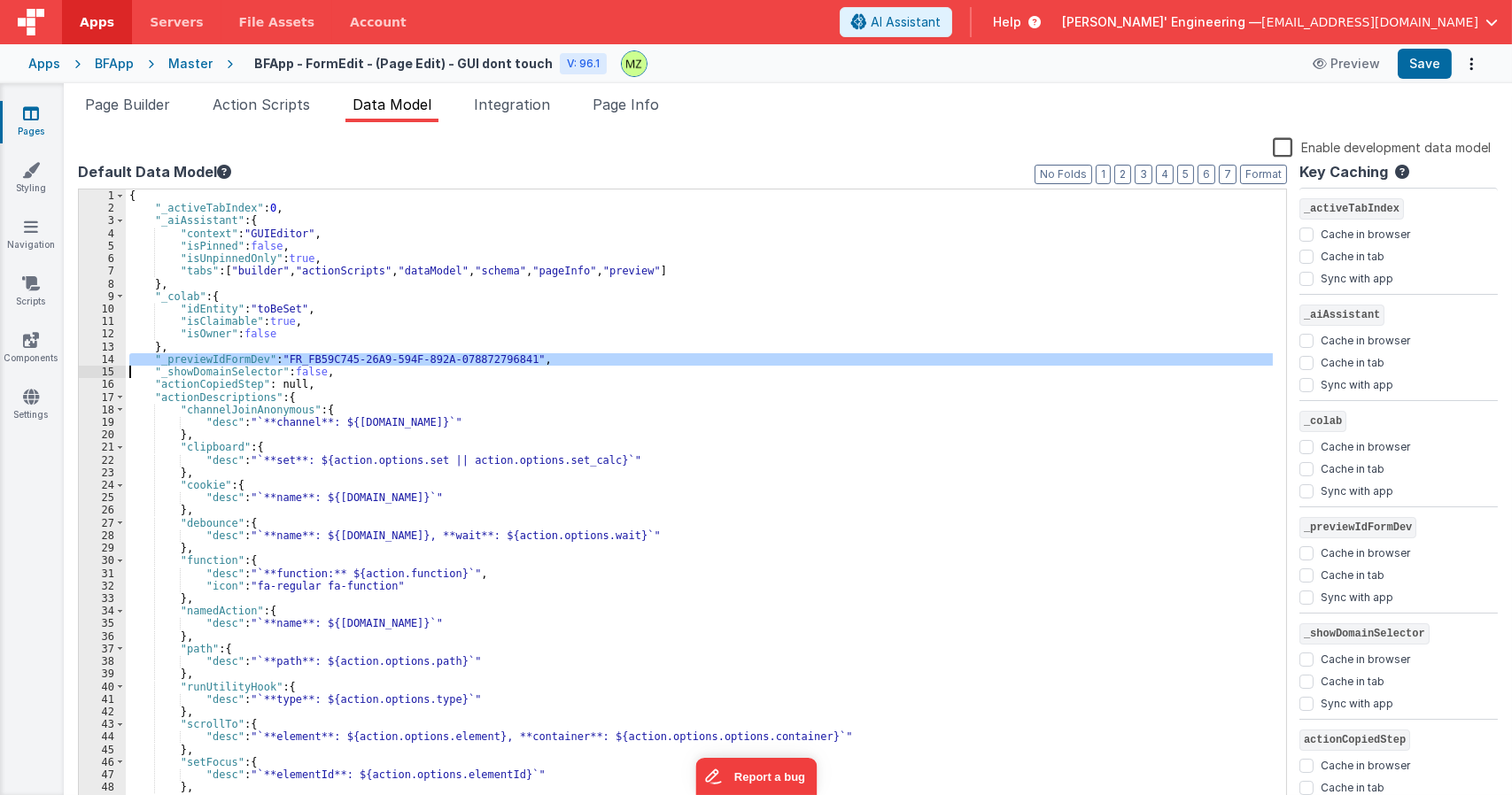
click at [473, 362] on div "{ "_activeTabIndex" : 0 , "_aiAssistant" : { "context" : "GUIEditor" , "isPinne…" at bounding box center [699, 500] width 1147 height 621
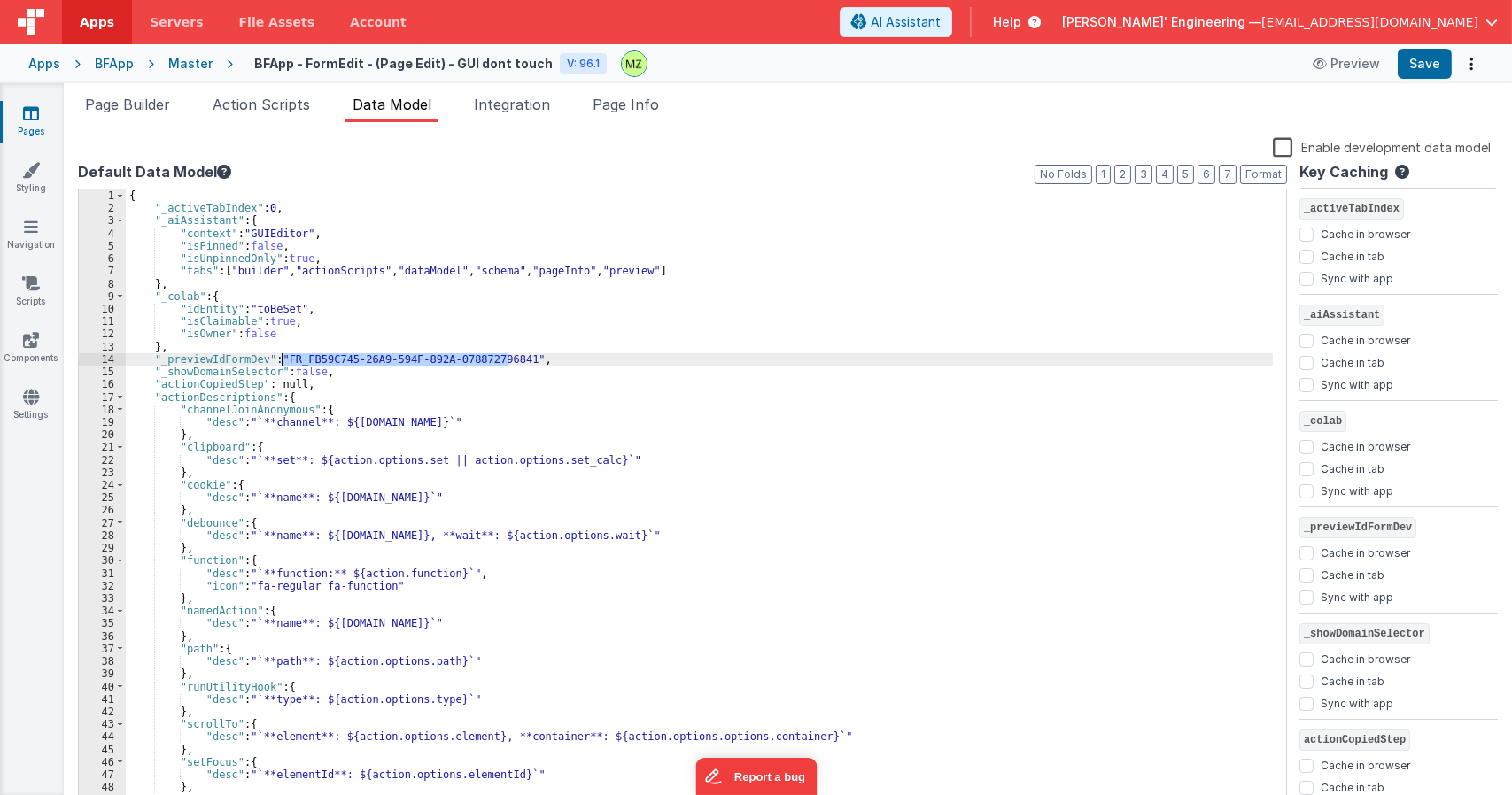
drag, startPoint x: 506, startPoint y: 360, endPoint x: 283, endPoint y: 357, distance: 223.0
click at [283, 357] on div "{ "_activeTabIndex" : 0 , "_aiAssistant" : { "context" : "GUIEditor" , "isPinne…" at bounding box center [699, 513] width 1147 height 646
drag, startPoint x: 506, startPoint y: 361, endPoint x: 280, endPoint y: 363, distance: 226.0
click at [280, 363] on div "{ "_activeTabIndex" : 0 , "_aiAssistant" : { "context" : "GUIEditor" , "isPinne…" at bounding box center [699, 513] width 1147 height 646
drag, startPoint x: 508, startPoint y: 359, endPoint x: 283, endPoint y: 361, distance: 225.0
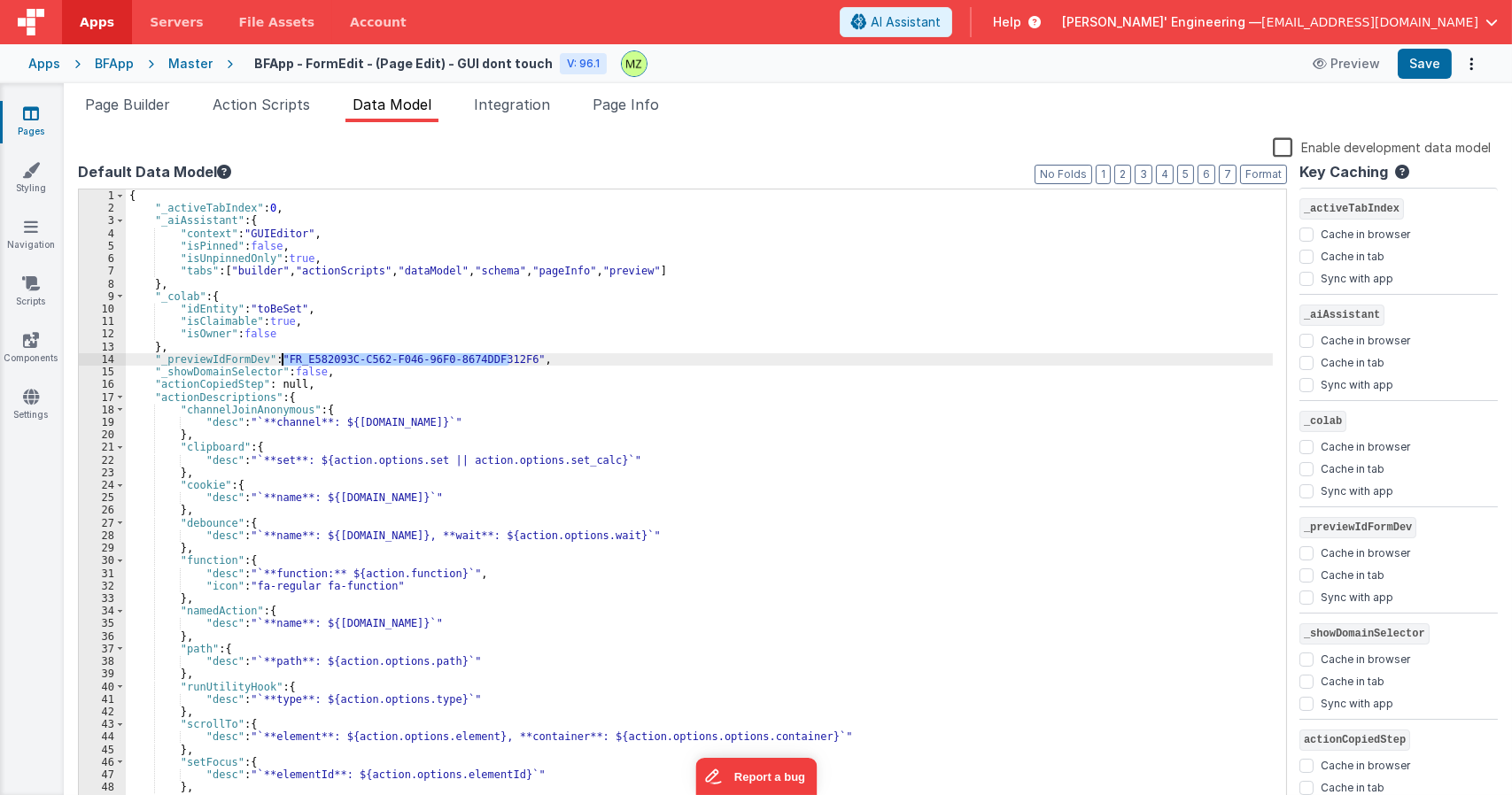
click at [283, 361] on div "{ "_activeTabIndex" : 0 , "_aiAssistant" : { "context" : "GUIEditor" , "isPinne…" at bounding box center [699, 513] width 1147 height 646
drag, startPoint x: 506, startPoint y: 358, endPoint x: 279, endPoint y: 355, distance: 227.0
click at [279, 355] on div "{ "_activeTabIndex" : 0 , "_aiAssistant" : { "context" : "GUIEditor" , "isPinne…" at bounding box center [699, 513] width 1147 height 646
click at [560, 315] on div "{ "_activeTabIndex" : 0 , "_aiAssistant" : { "context" : "GUIEditor" , "isPinne…" at bounding box center [699, 513] width 1147 height 646
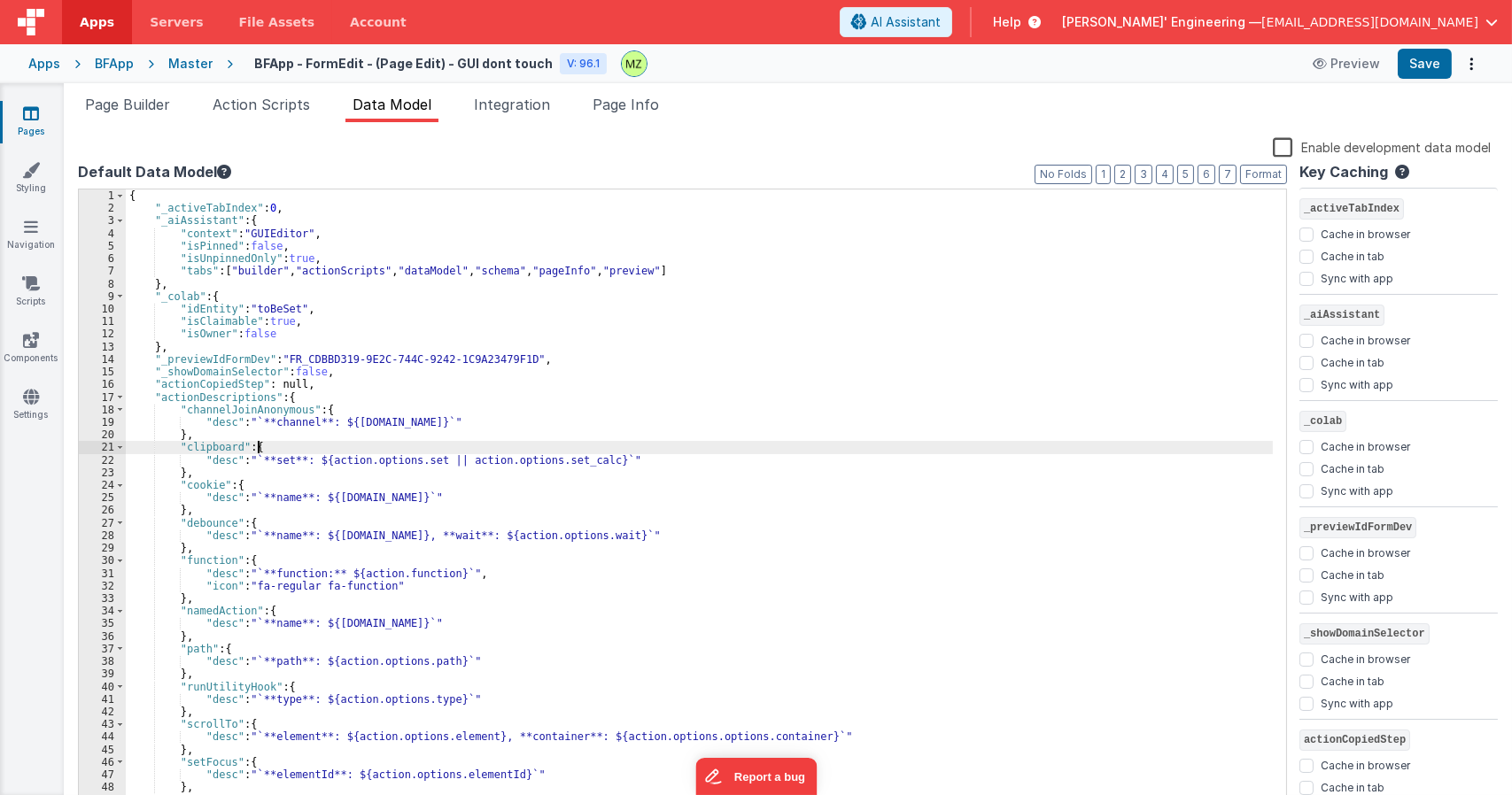
click at [416, 450] on div "{ "_activeTabIndex" : 0 , "_aiAssistant" : { "context" : "GUIEditor" , "isPinne…" at bounding box center [699, 513] width 1147 height 646
click at [629, 104] on span "Page Info" at bounding box center [626, 104] width 67 height 18
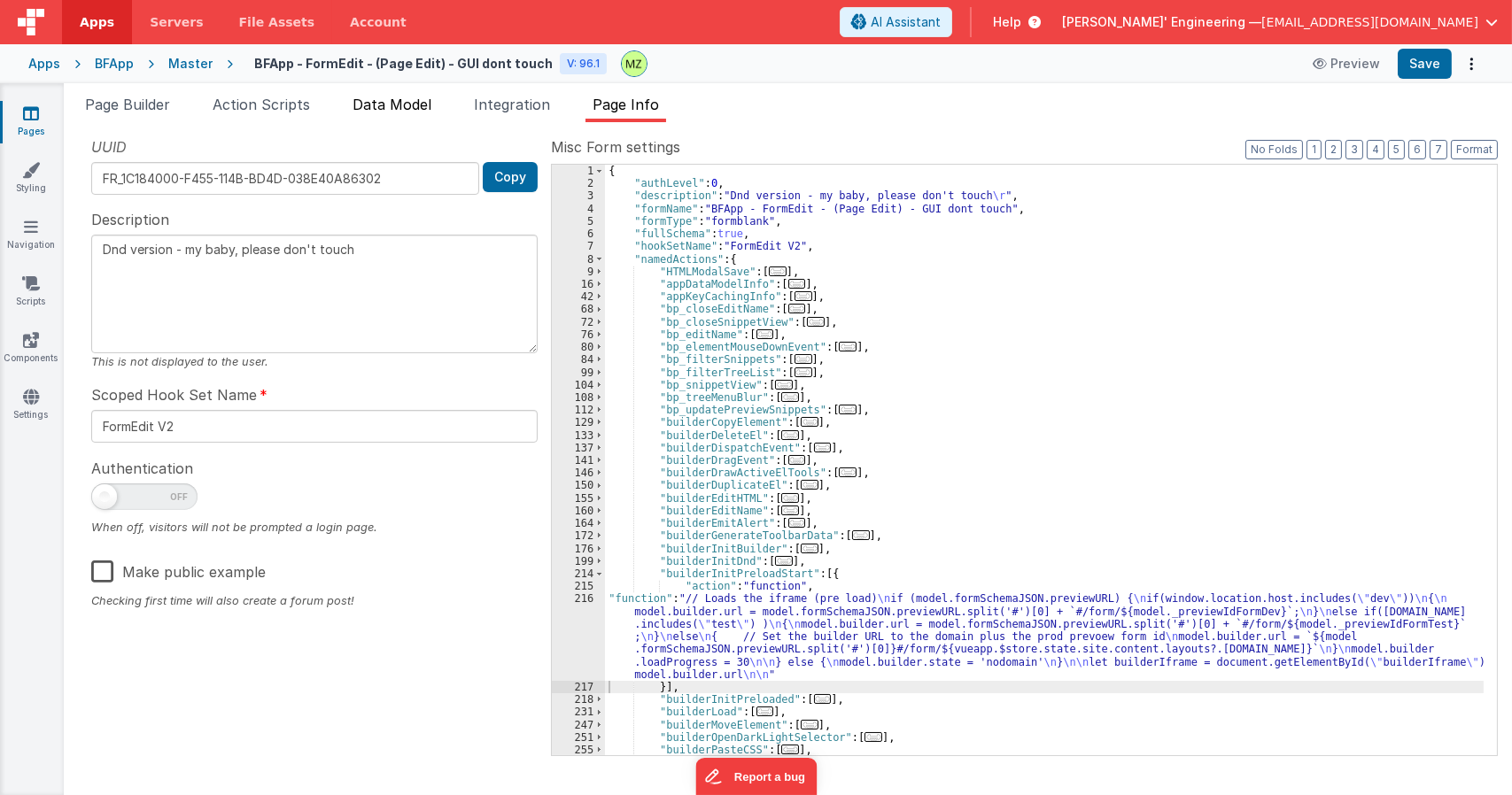
click at [379, 114] on li "Data Model" at bounding box center [391, 108] width 93 height 29
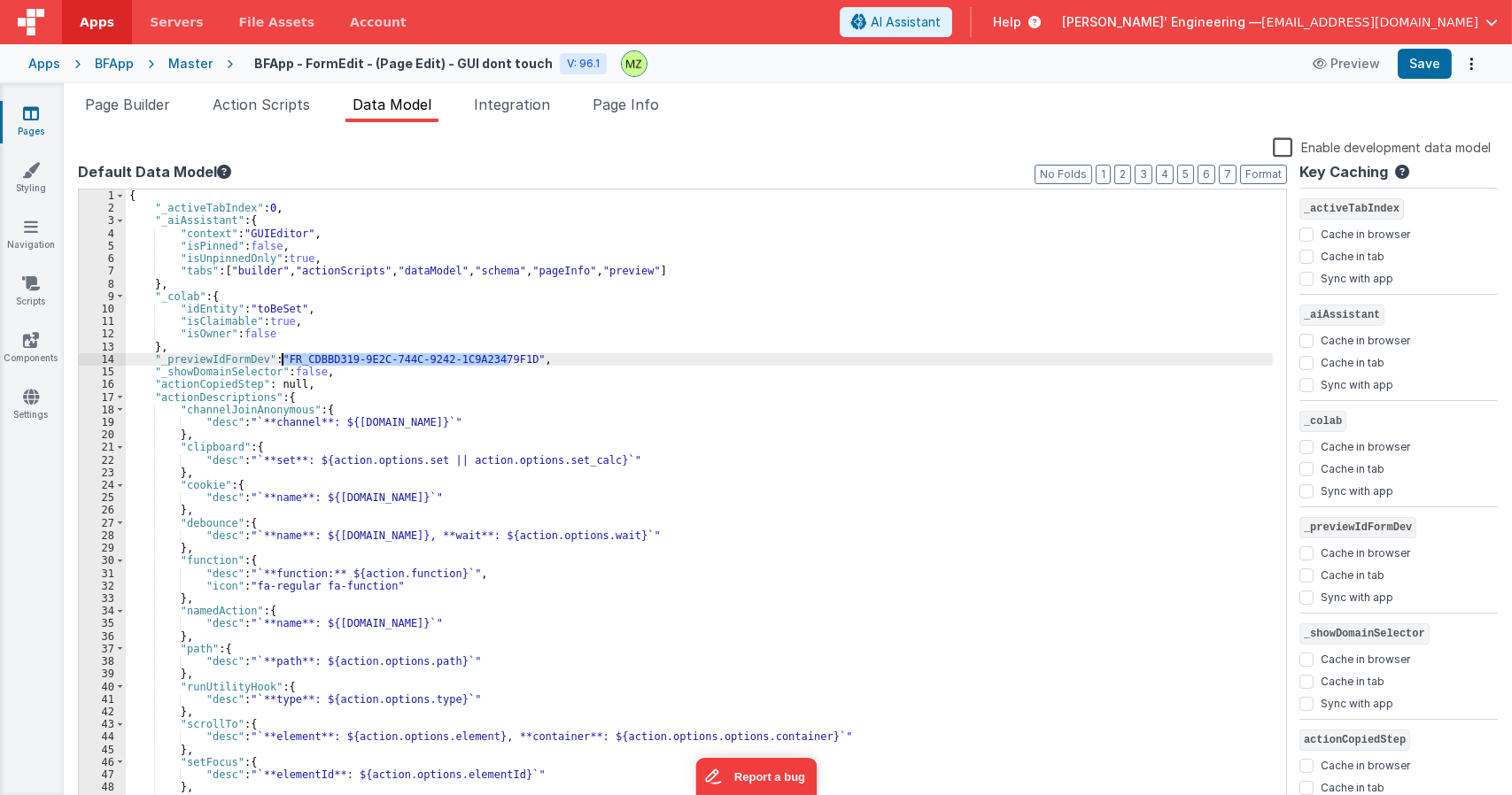
drag, startPoint x: 510, startPoint y: 361, endPoint x: 282, endPoint y: 362, distance: 228.0
click at [282, 362] on div "{ "_activeTabIndex" : 0 , "_aiAssistant" : { "context" : "GUIEditor" , "isPinne…" at bounding box center [699, 513] width 1147 height 646
drag, startPoint x: 535, startPoint y: 359, endPoint x: 153, endPoint y: 362, distance: 382.0
click at [153, 362] on div "{ "_activeTabIndex" : 0 , "_aiAssistant" : { "context" : "GUIEditor" , "isPinne…" at bounding box center [699, 513] width 1147 height 646
click at [530, 362] on div "{ "_activeTabIndex" : 0 , "_aiAssistant" : { "context" : "GUIEditor" , "isPinne…" at bounding box center [699, 500] width 1147 height 621
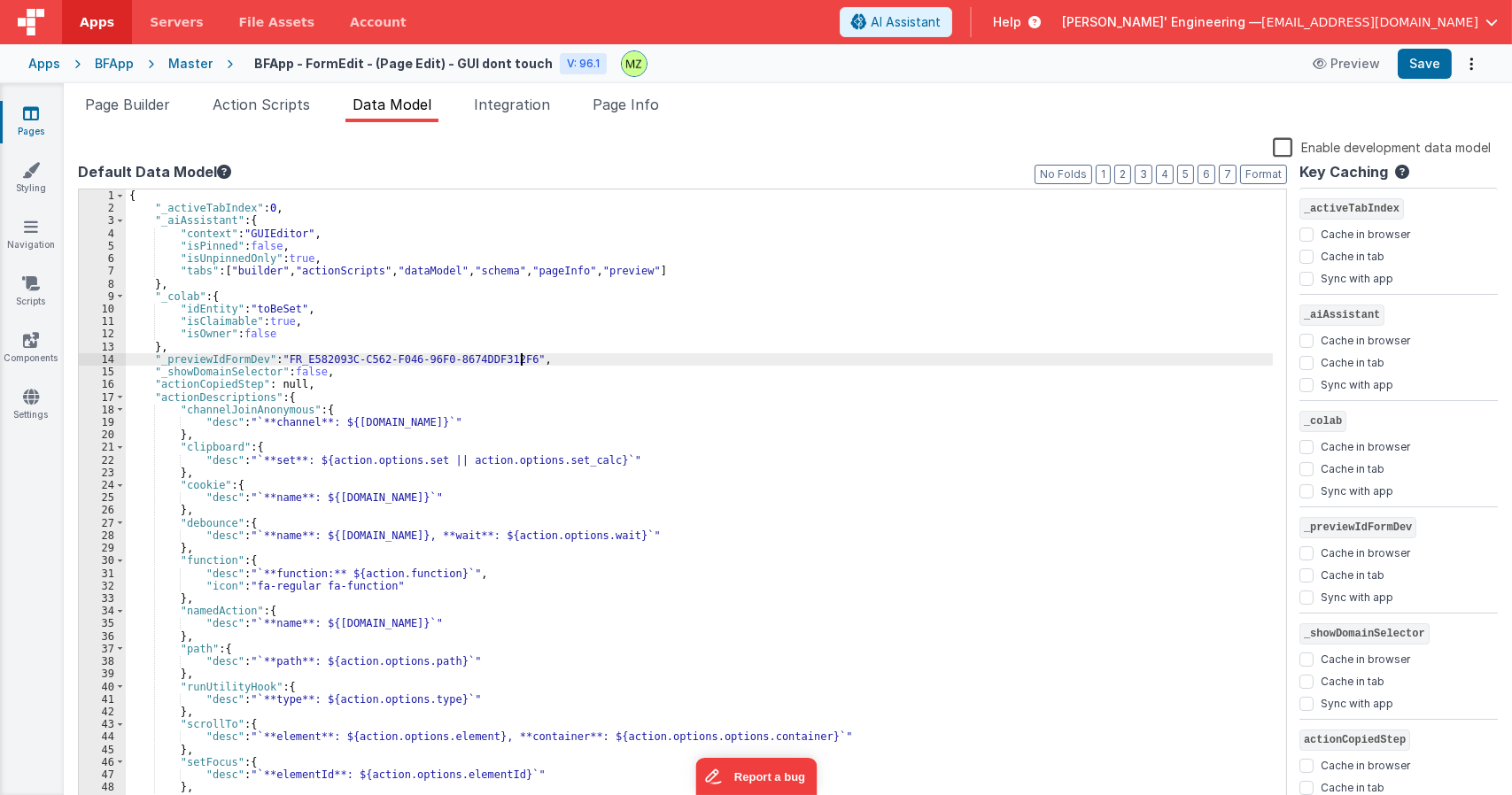
paste textarea
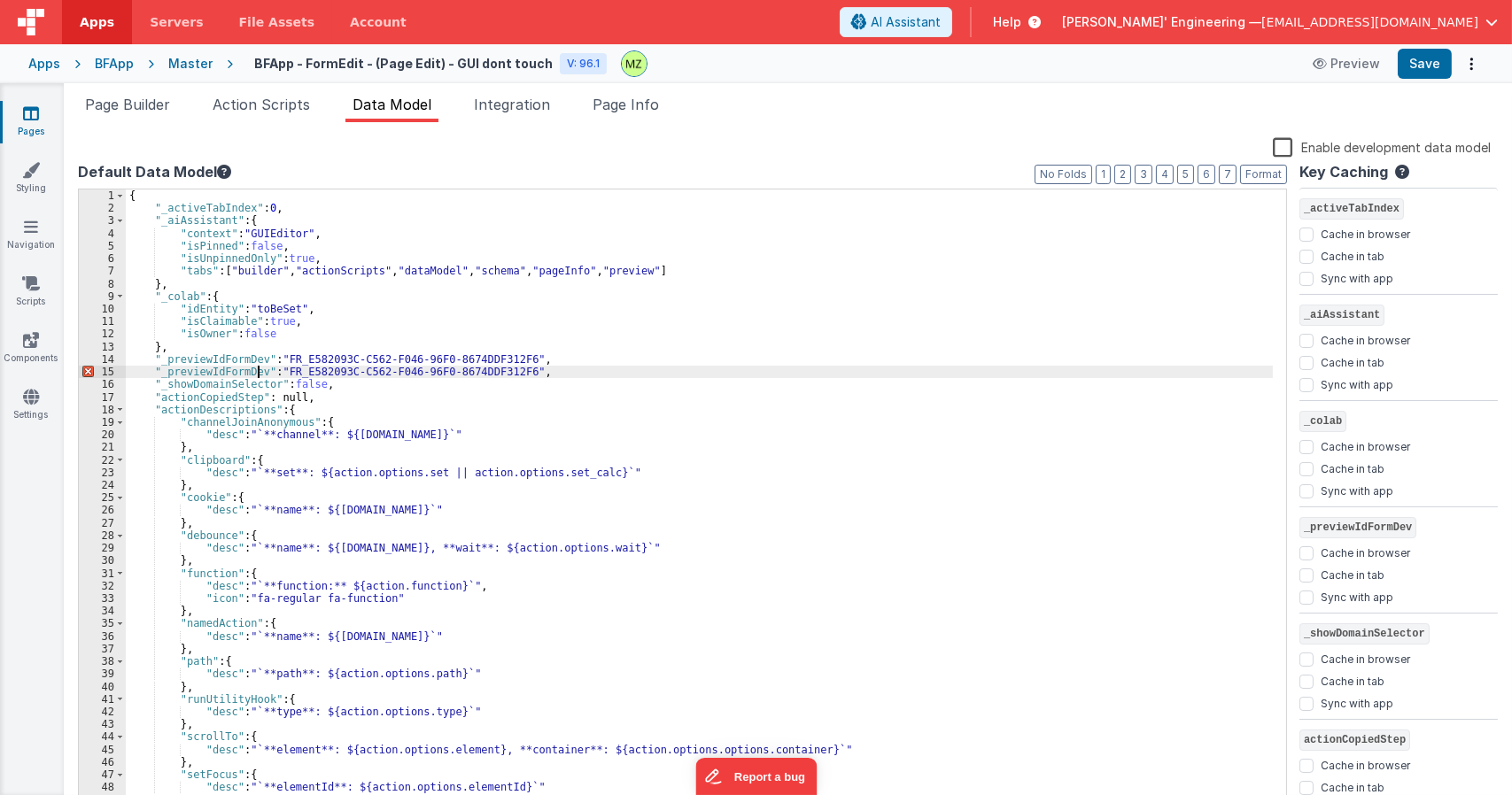
click at [256, 373] on div "{ "_activeTabIndex" : 0 , "_aiAssistant" : { "context" : "GUIEditor" , "isPinne…" at bounding box center [699, 513] width 1147 height 646
drag, startPoint x: 506, startPoint y: 361, endPoint x: 281, endPoint y: 356, distance: 225.1
click at [281, 356] on div "{ "_activeTabIndex" : 0 , "_aiAssistant" : { "context" : "GUIEditor" , "isPinne…" at bounding box center [699, 513] width 1147 height 646
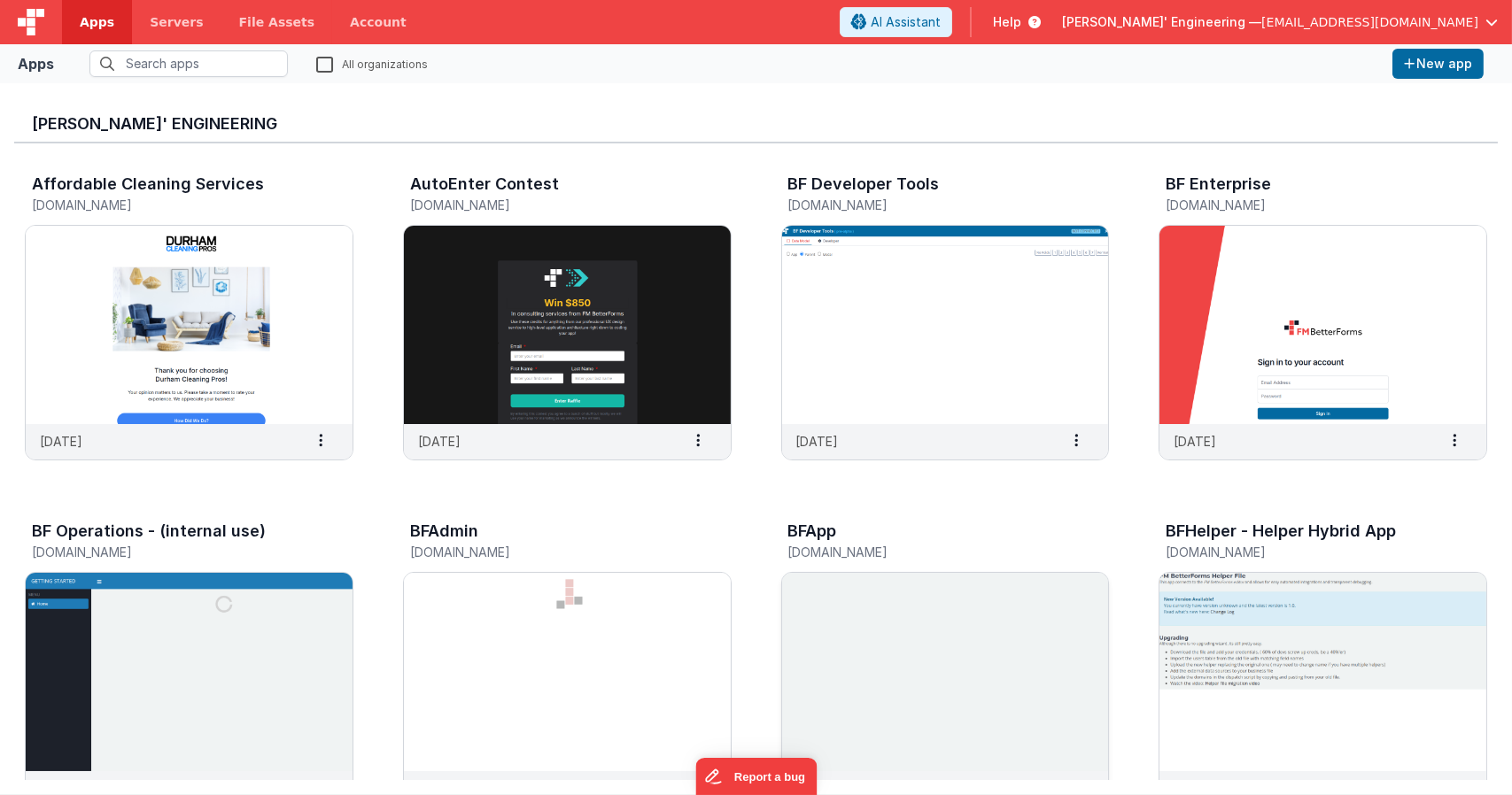
click at [965, 550] on h5 "[DOMAIN_NAME]" at bounding box center [926, 552] width 277 height 13
click at [923, 603] on img at bounding box center [945, 672] width 327 height 199
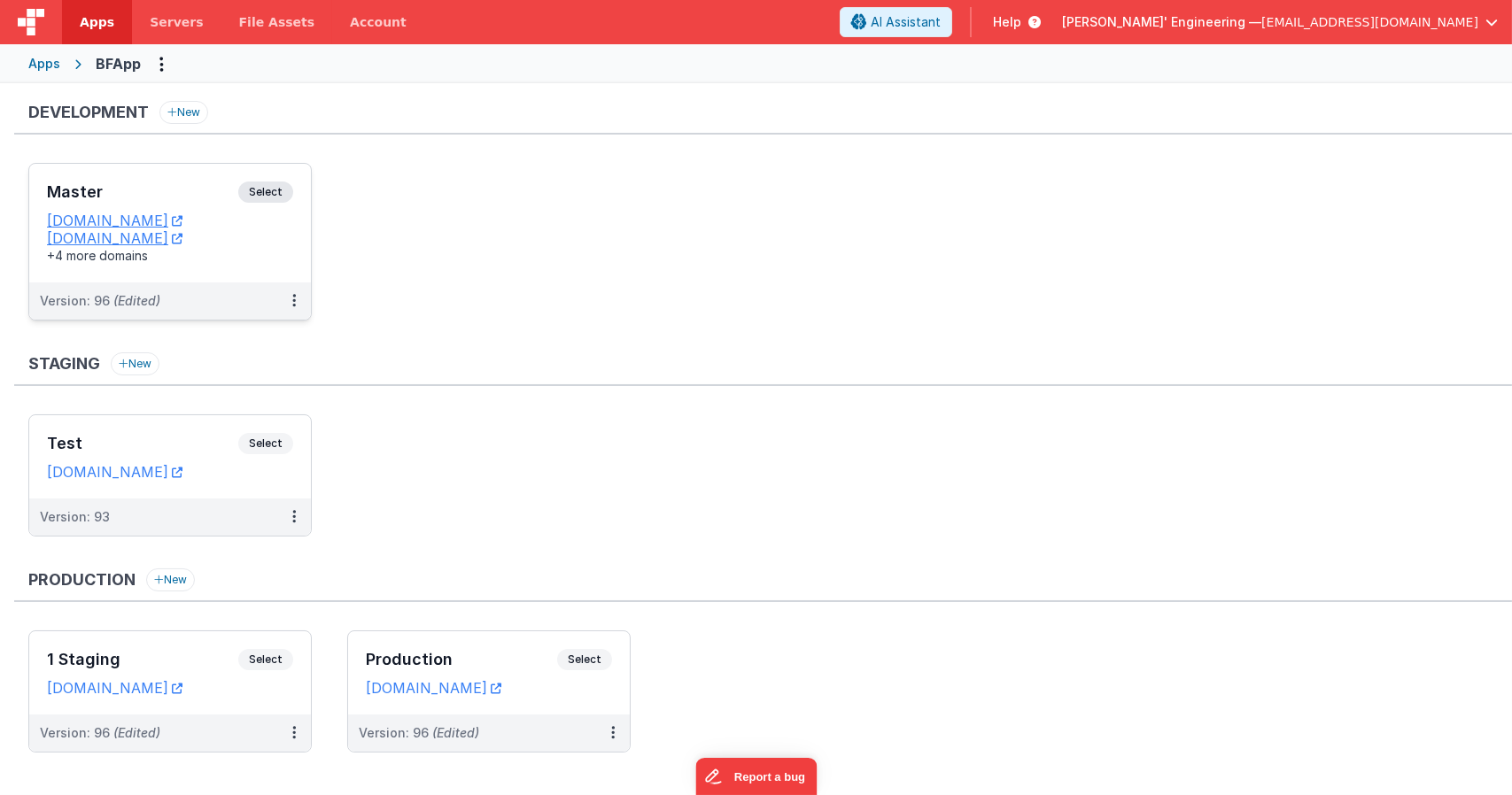
click at [274, 210] on div "Master Select" at bounding box center [170, 196] width 246 height 30
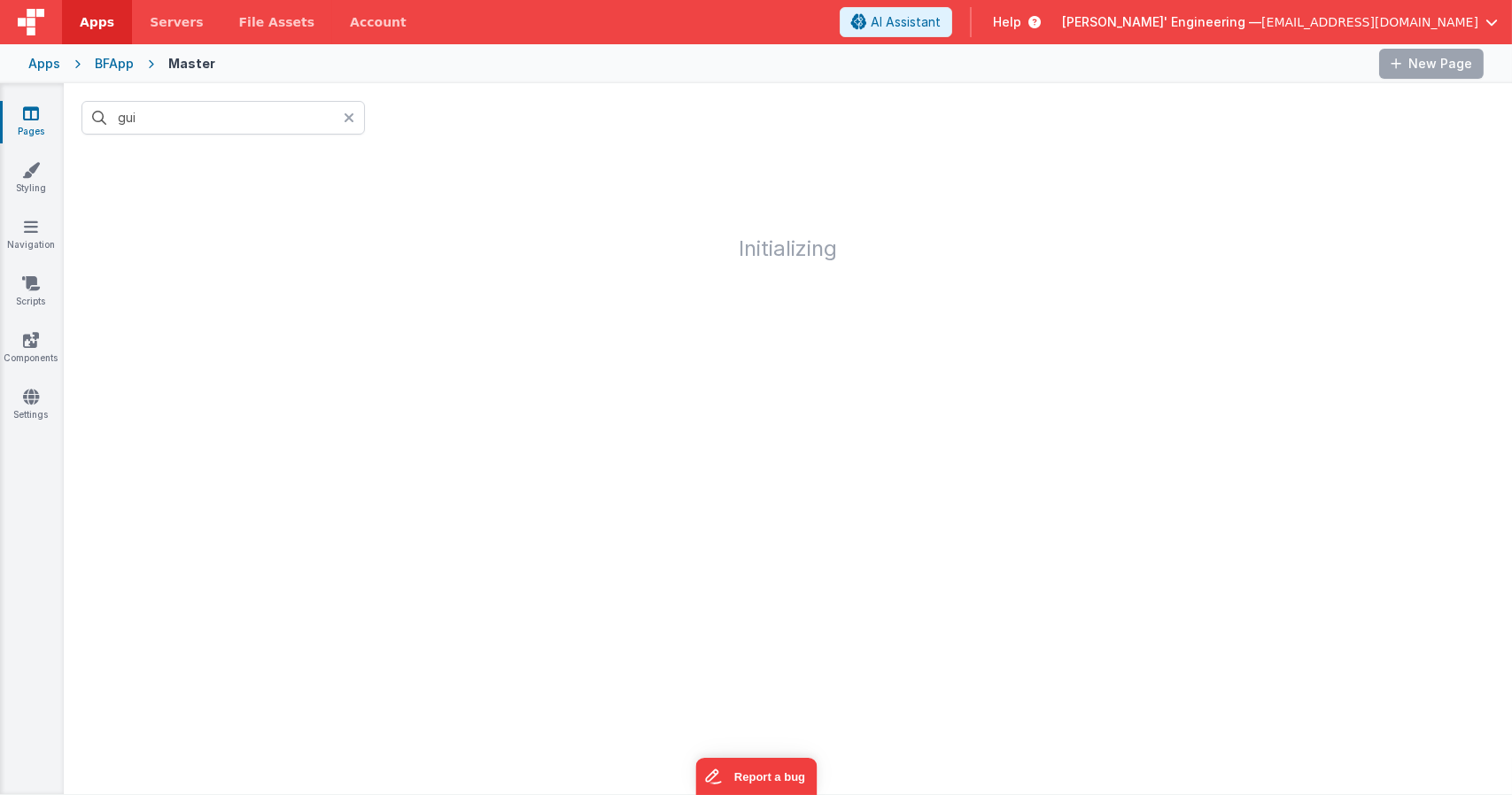
click at [348, 121] on icon at bounding box center [349, 118] width 11 height 14
click at [262, 112] on input "text" at bounding box center [223, 117] width 283 height 33
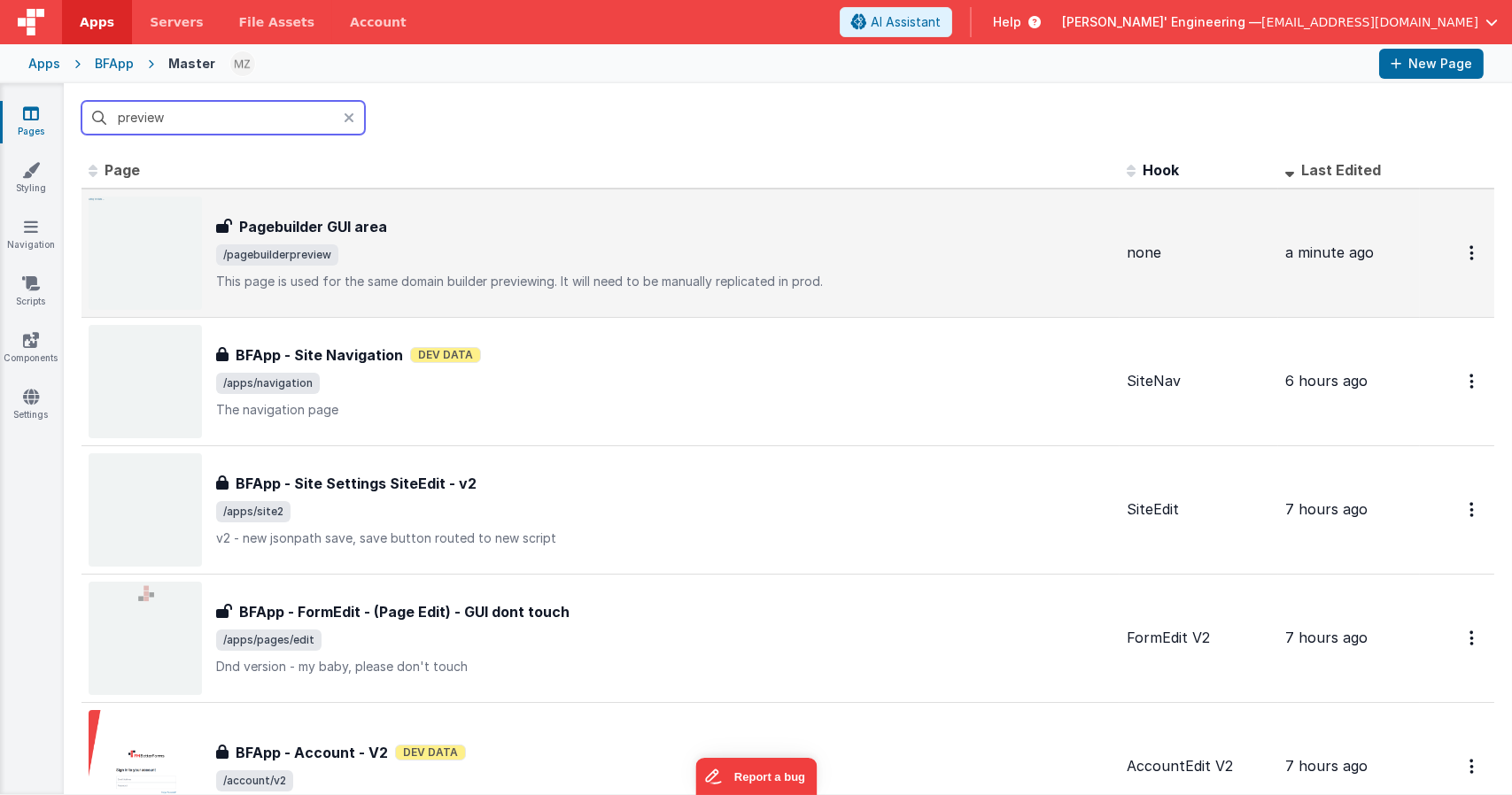
type input "preview"
click at [368, 210] on div "Pagebuilder GUI area Pagebuilder GUI area /pagebuilderpreview This page is used…" at bounding box center [600, 254] width 1024 height 113
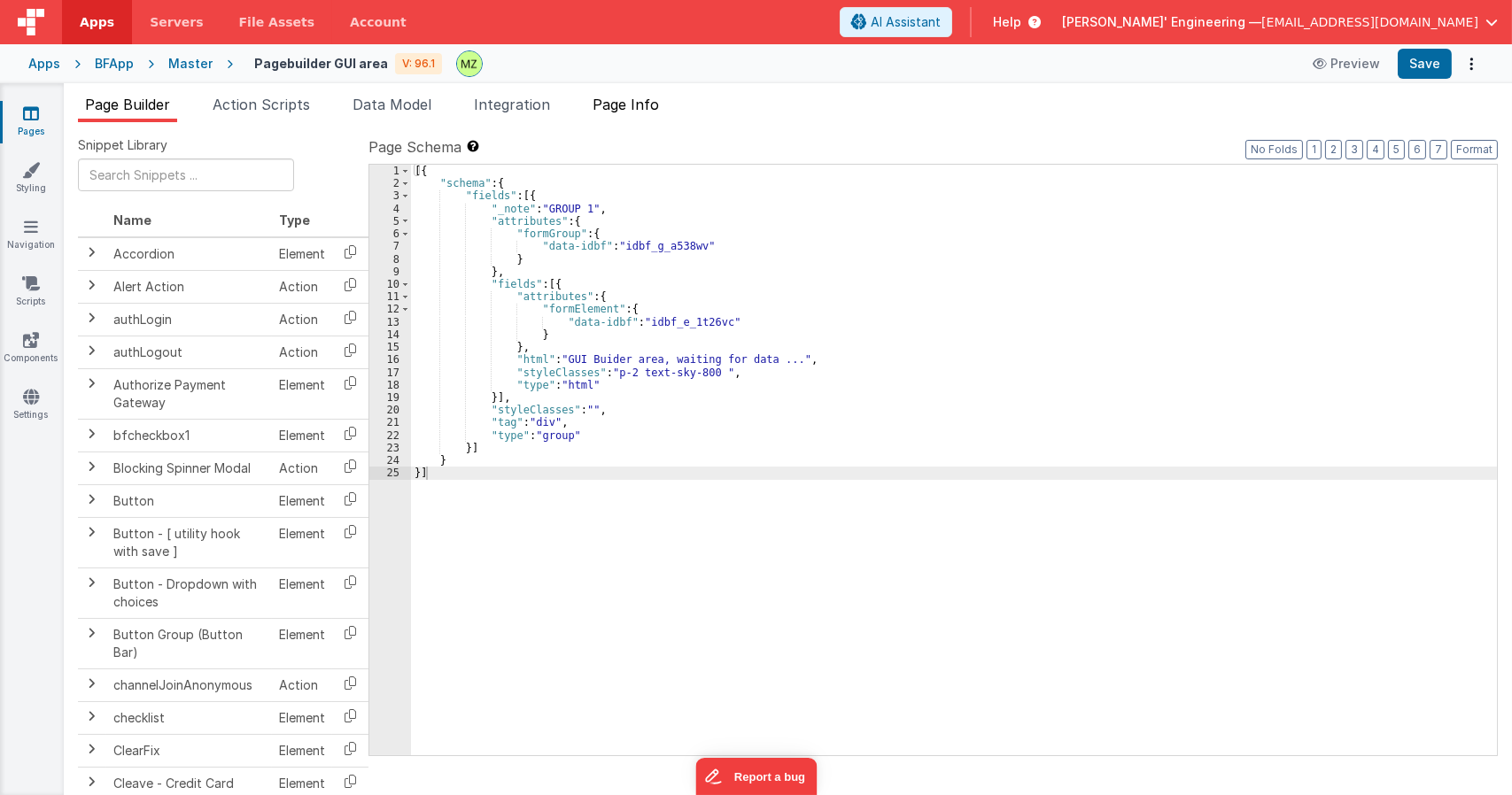
click at [659, 102] on span "Page Info" at bounding box center [626, 104] width 67 height 18
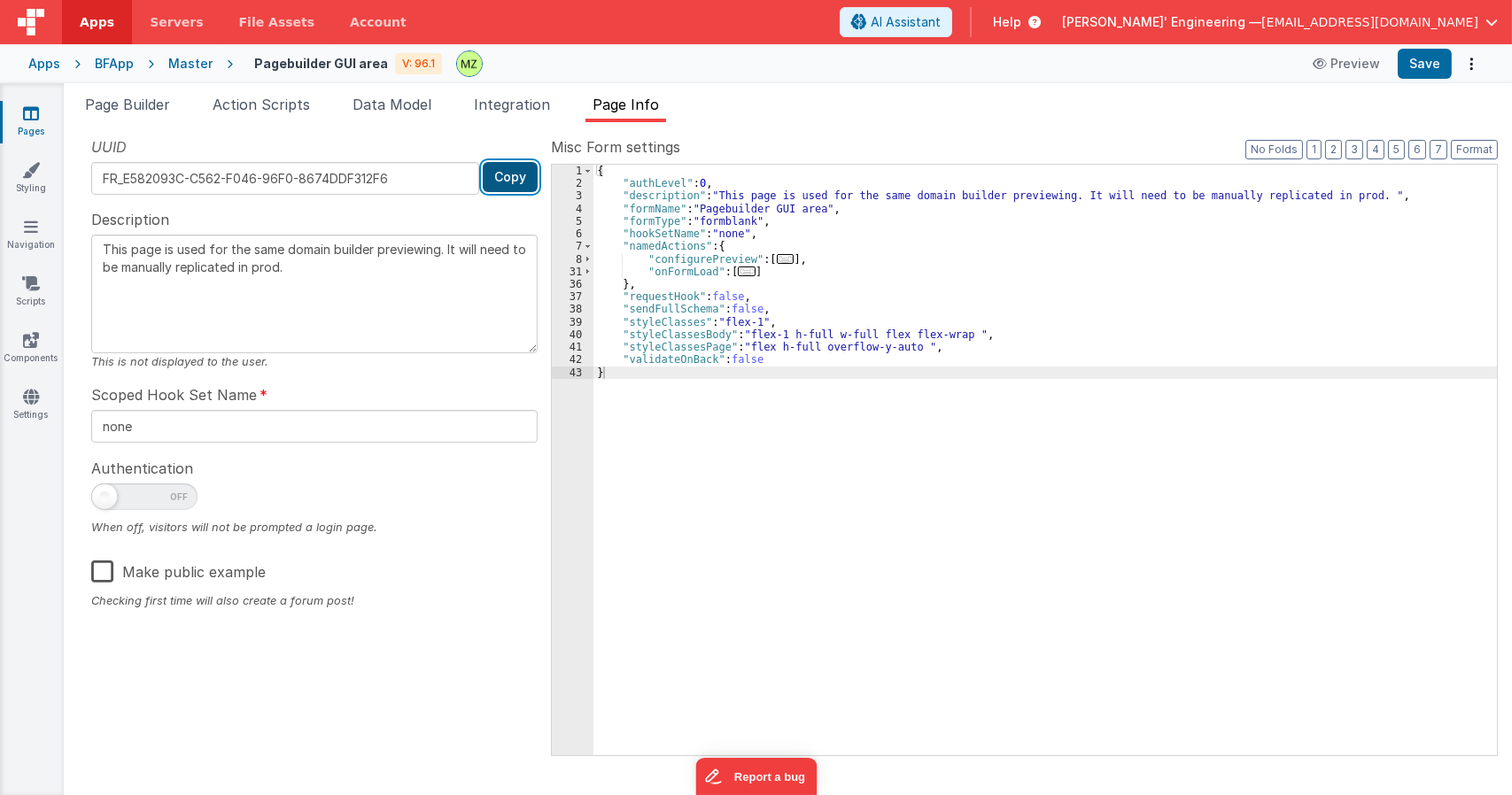
click at [504, 184] on button "Copy" at bounding box center [510, 176] width 55 height 30
click at [514, 183] on button "Copy" at bounding box center [510, 176] width 55 height 30
click at [516, 183] on button "Copy" at bounding box center [510, 176] width 55 height 30
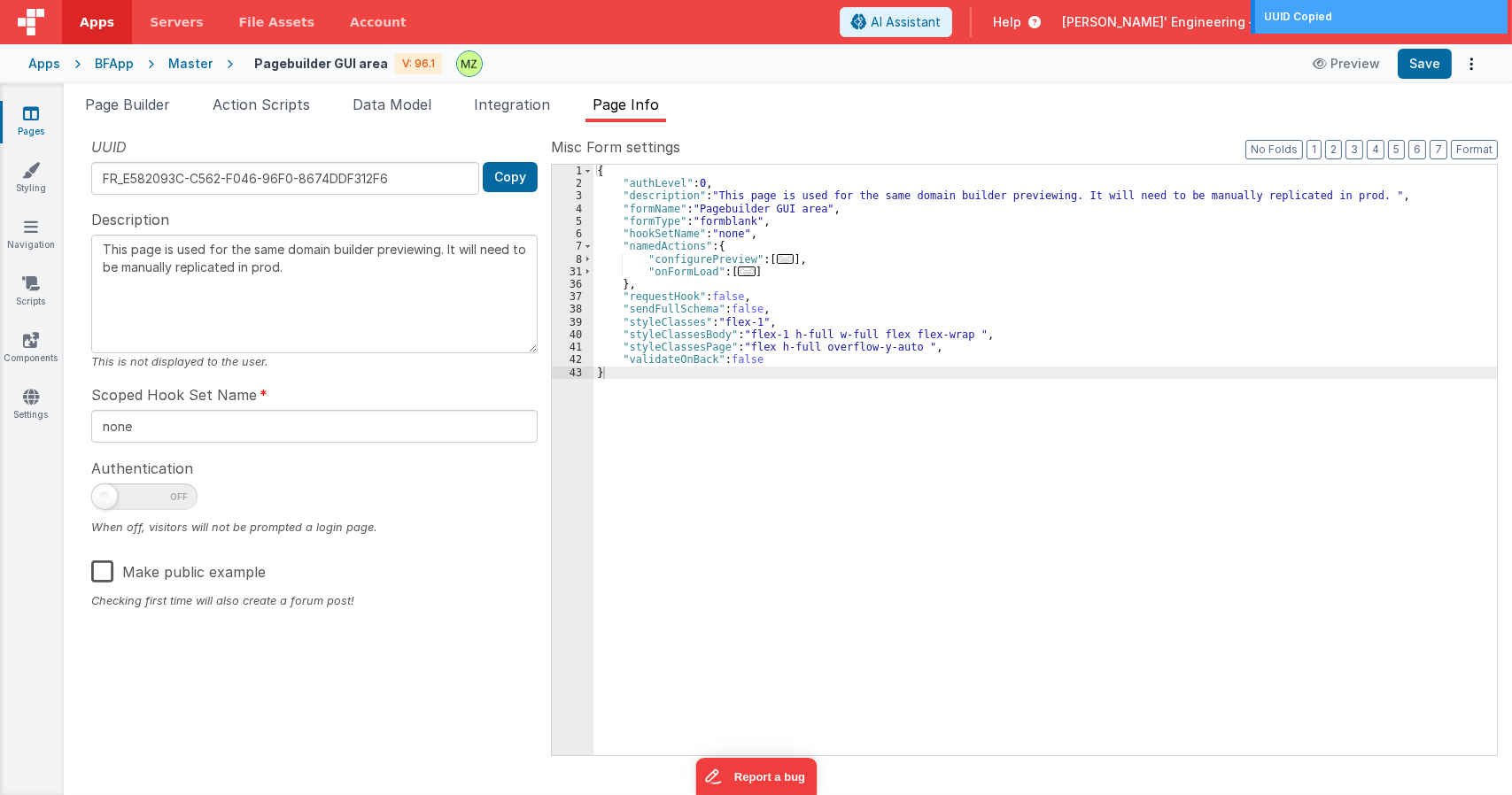
click at [868, 470] on div "{ "authLevel" : 0 , "description" : "This page is used for the same domain buil…" at bounding box center [1045, 472] width 903 height 615
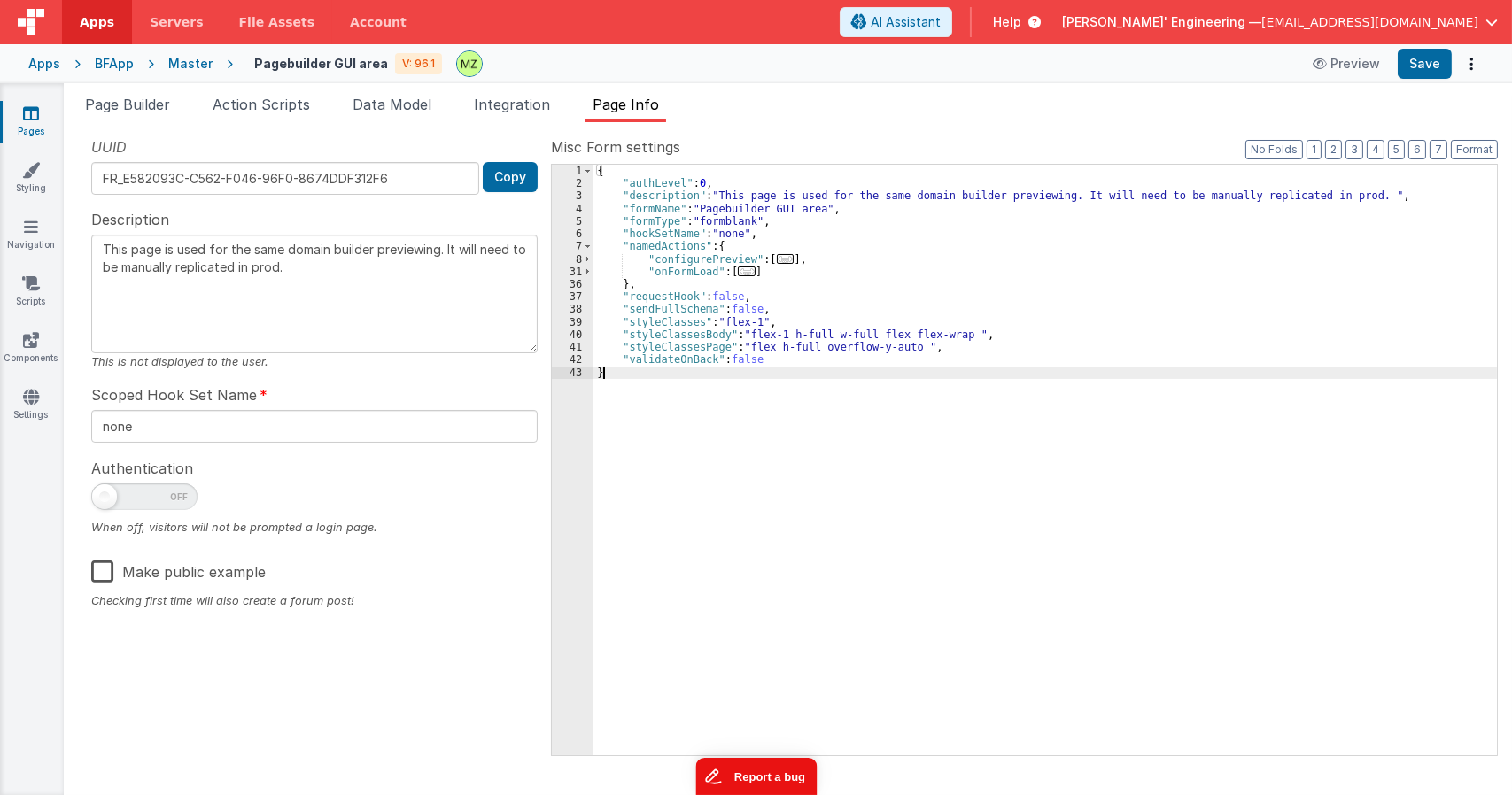
click at [769, 780] on button "Report a bug" at bounding box center [755, 775] width 121 height 37
click at [1106, 274] on div "{ "authLevel" : 0 , "description" : "This page is used for the same domain buil…" at bounding box center [1045, 472] width 903 height 615
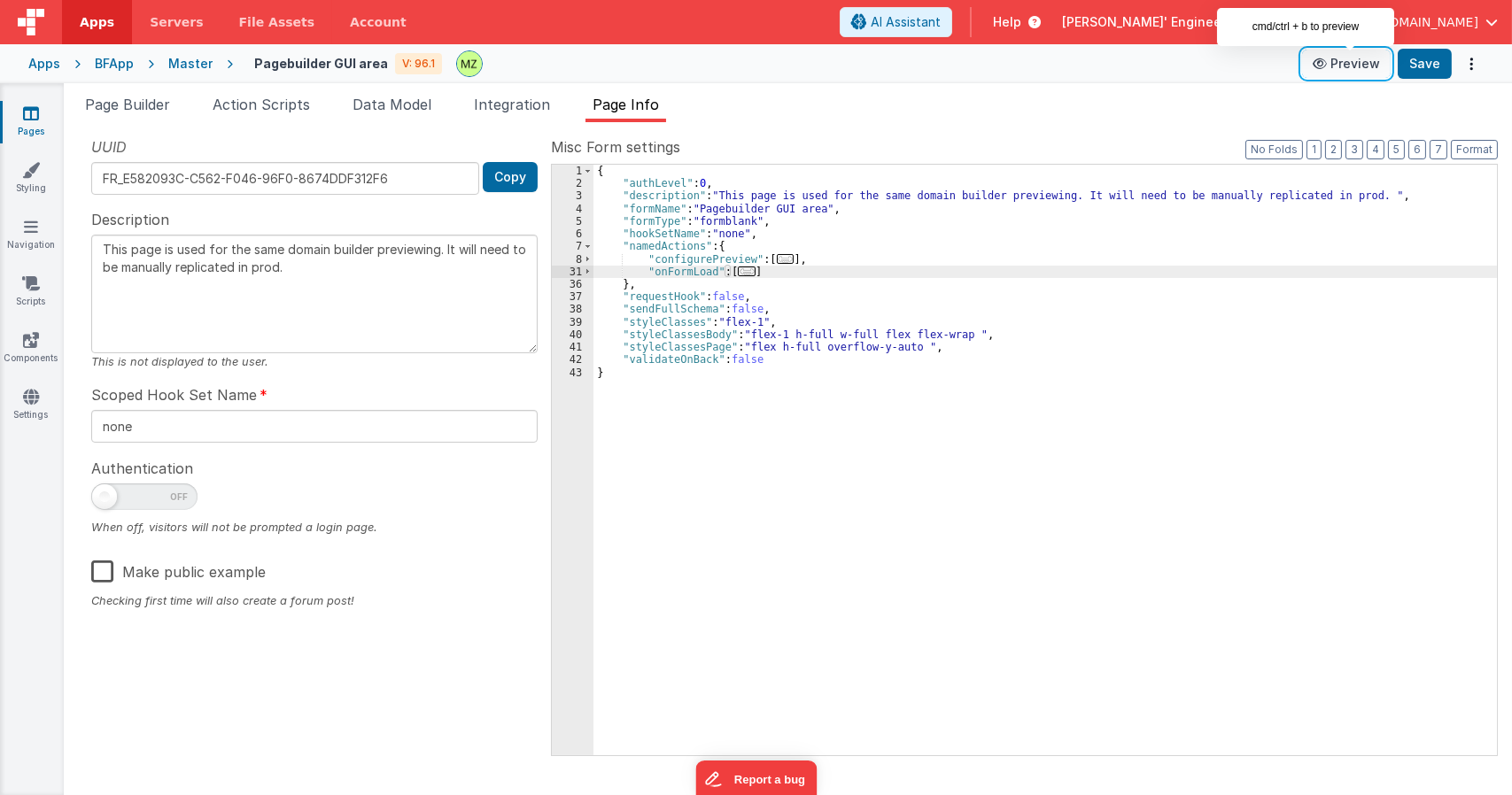
click at [1356, 62] on button "Preview" at bounding box center [1346, 64] width 88 height 29
